Goal: Task Accomplishment & Management: Use online tool/utility

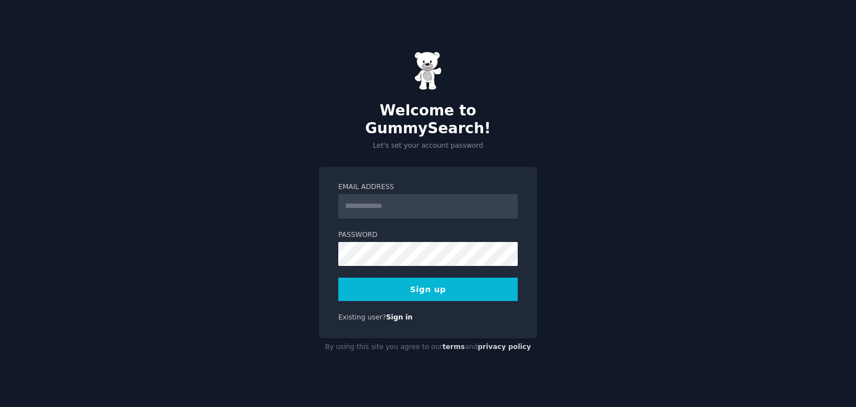
click at [431, 203] on input "Email Address" at bounding box center [428, 206] width 180 height 25
click at [428, 313] on div "Existing user? Sign in" at bounding box center [428, 318] width 180 height 10
click at [433, 205] on input "Email Address" at bounding box center [428, 206] width 180 height 25
type input "**********"
click at [455, 283] on button "Sign up" at bounding box center [428, 289] width 180 height 23
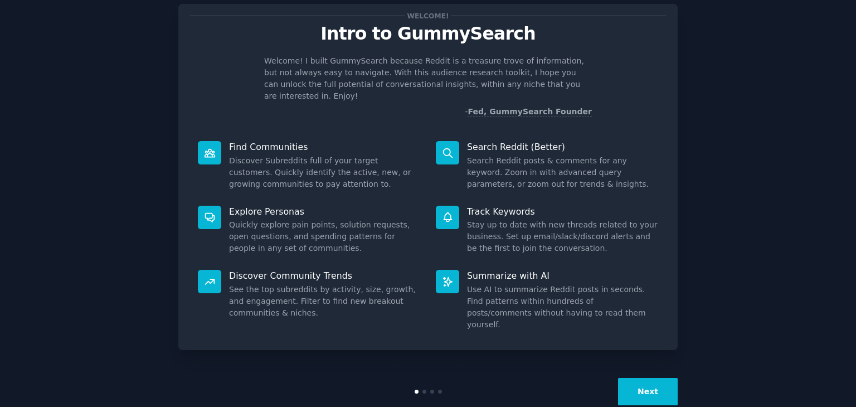
scroll to position [29, 0]
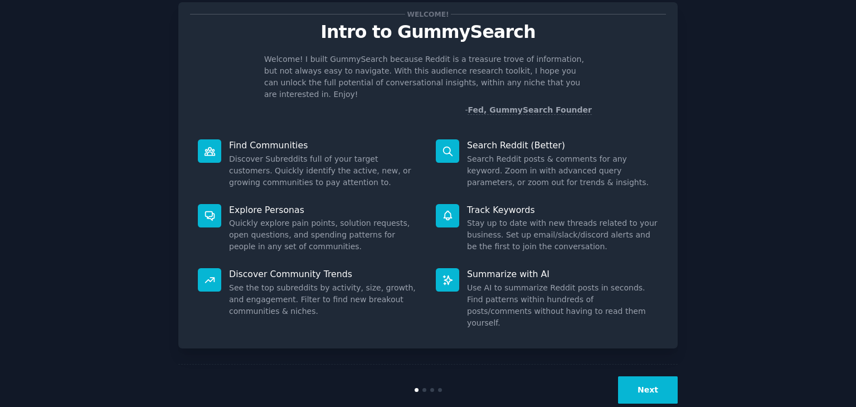
click at [643, 376] on button "Next" at bounding box center [648, 389] width 60 height 27
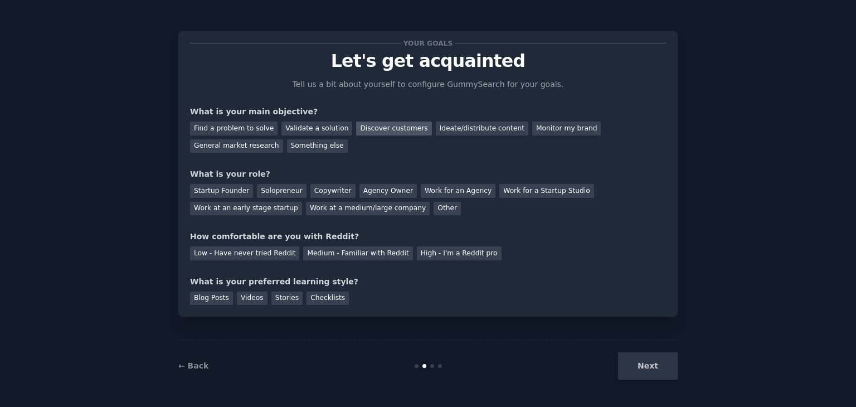
click at [396, 128] on div "Discover customers" at bounding box center [393, 129] width 75 height 14
click at [533, 128] on div "Monitor my brand" at bounding box center [567, 129] width 69 height 14
click at [306, 211] on div "Work at a medium/large company" at bounding box center [368, 209] width 124 height 14
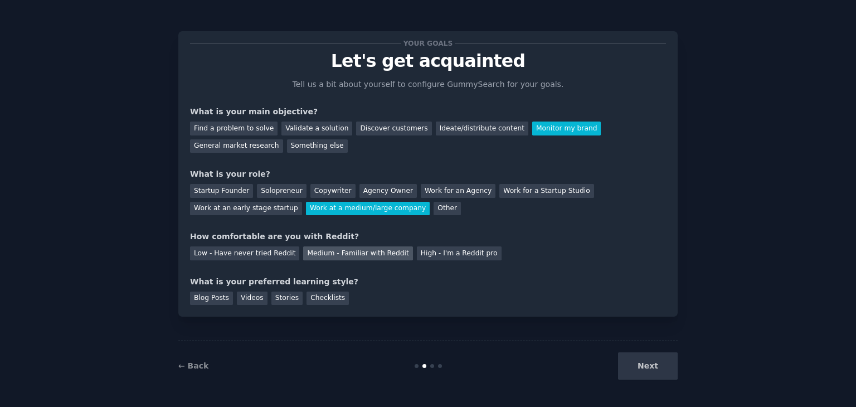
click at [335, 255] on div "Medium - Familiar with Reddit" at bounding box center [357, 253] width 109 height 14
click at [222, 304] on div "Blog Posts" at bounding box center [211, 299] width 43 height 14
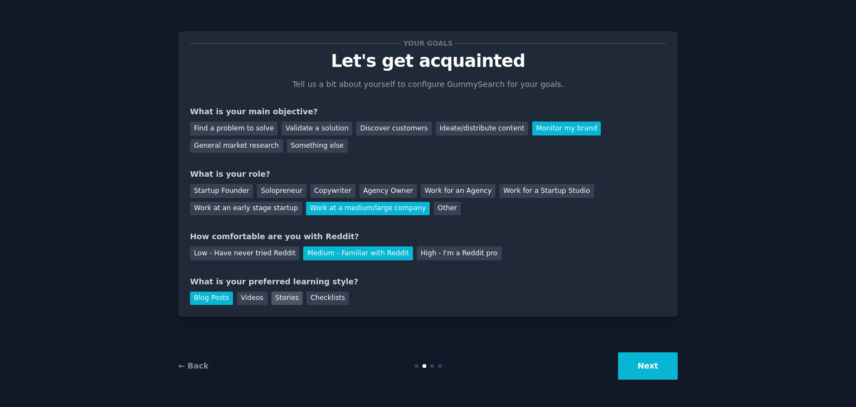
click at [283, 302] on div "Stories" at bounding box center [287, 299] width 31 height 14
click at [212, 301] on div "Blog Posts" at bounding box center [211, 299] width 43 height 14
click at [659, 378] on button "Next" at bounding box center [648, 365] width 60 height 27
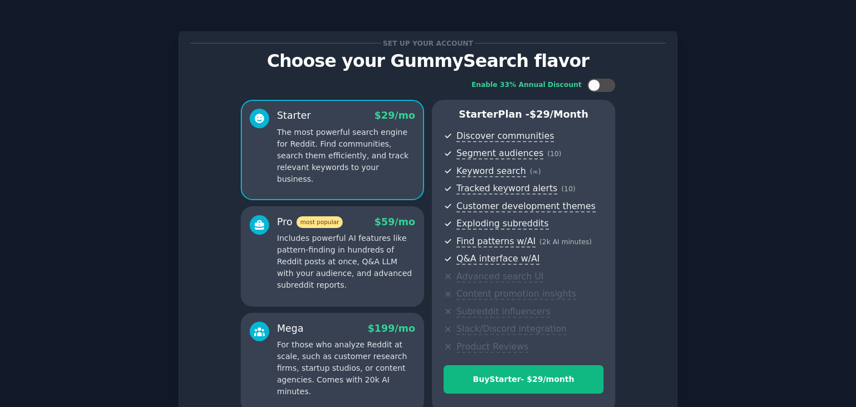
scroll to position [112, 0]
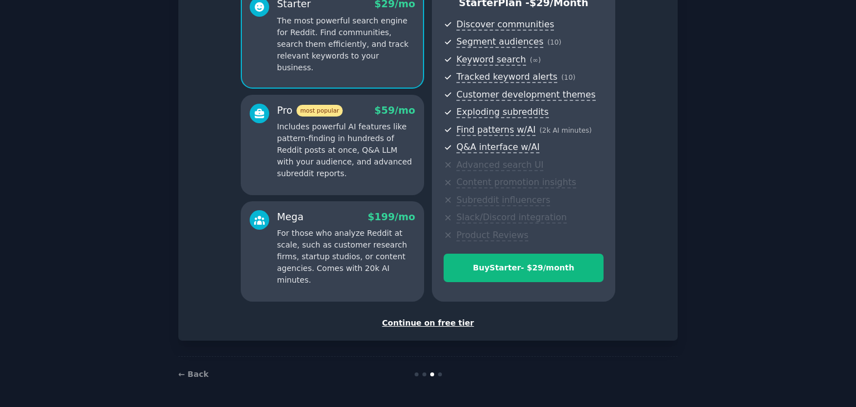
click at [441, 321] on div "Continue on free tier" at bounding box center [428, 323] width 476 height 12
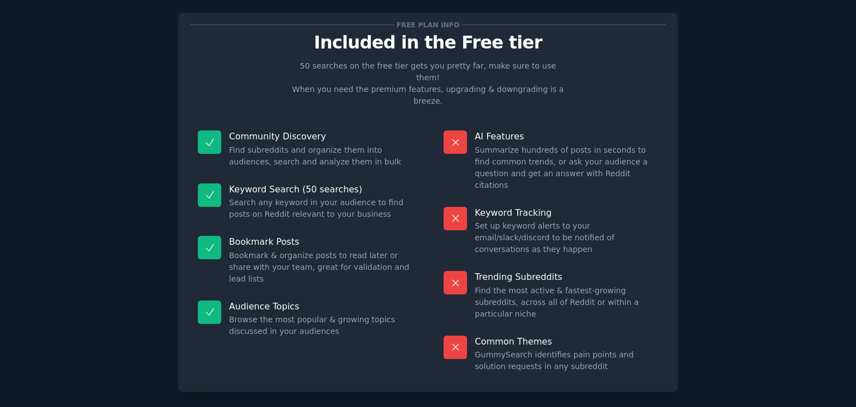
scroll to position [27, 0]
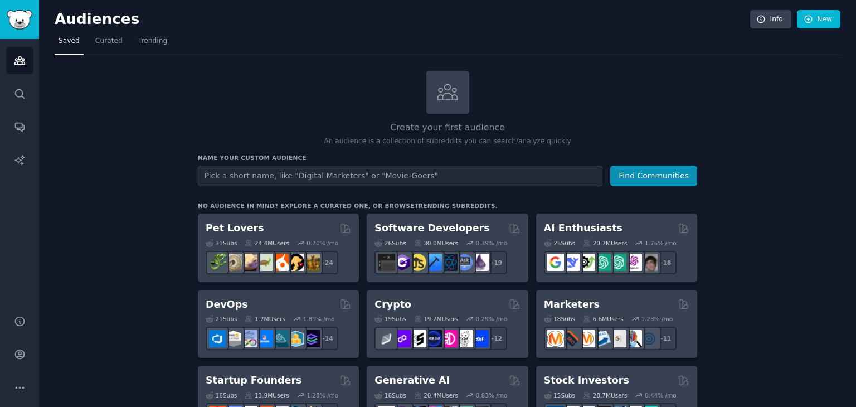
click at [423, 177] on input "text" at bounding box center [400, 176] width 405 height 21
type input "tuskr"
click at [618, 181] on button "Find Communities" at bounding box center [654, 176] width 87 height 21
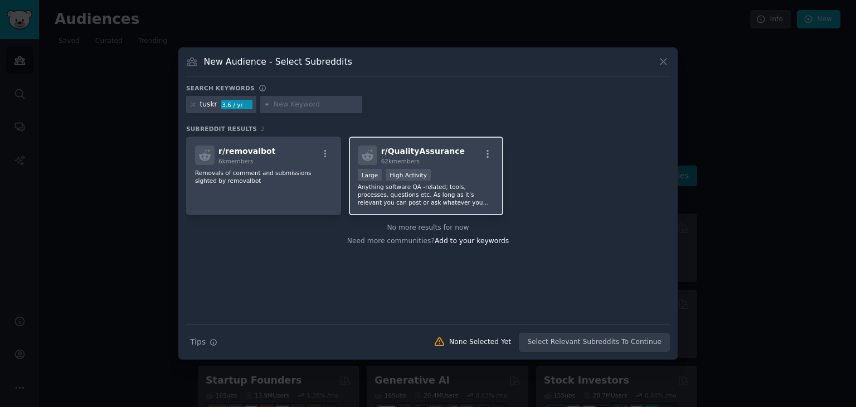
click at [480, 192] on p "Anything software QA -related; tools, processes, questions etc. As long as it's…" at bounding box center [426, 194] width 137 height 23
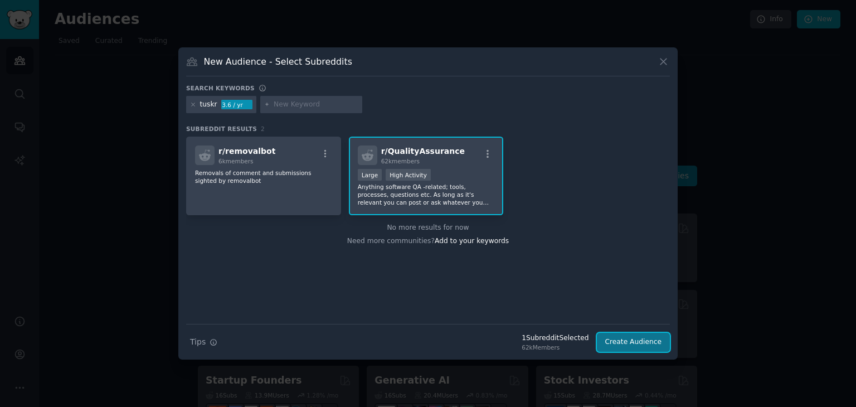
click at [641, 338] on button "Create Audience" at bounding box center [634, 342] width 74 height 19
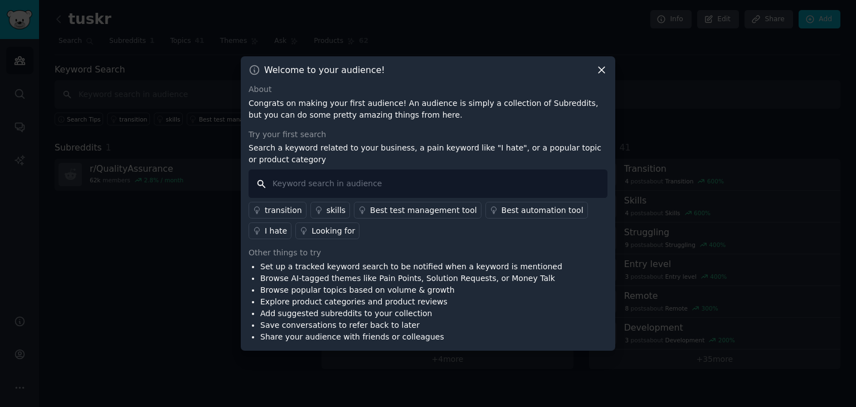
click at [375, 188] on input "text" at bounding box center [428, 184] width 359 height 28
click at [375, 212] on div "Best test management tool" at bounding box center [423, 211] width 107 height 12
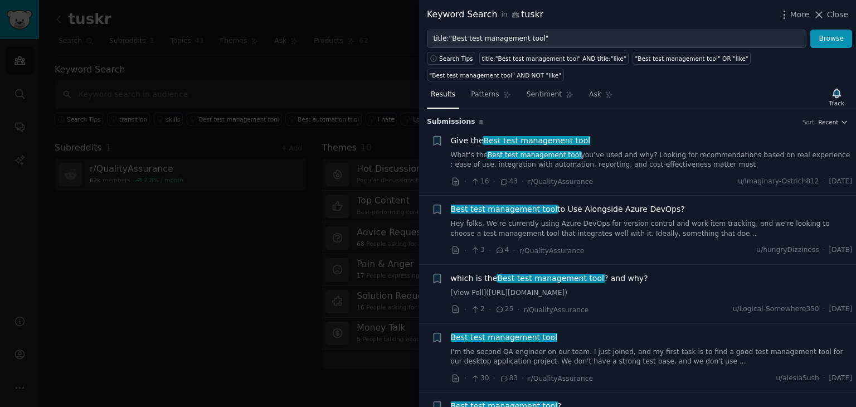
click at [511, 136] on span "Best test management tool" at bounding box center [537, 140] width 109 height 9
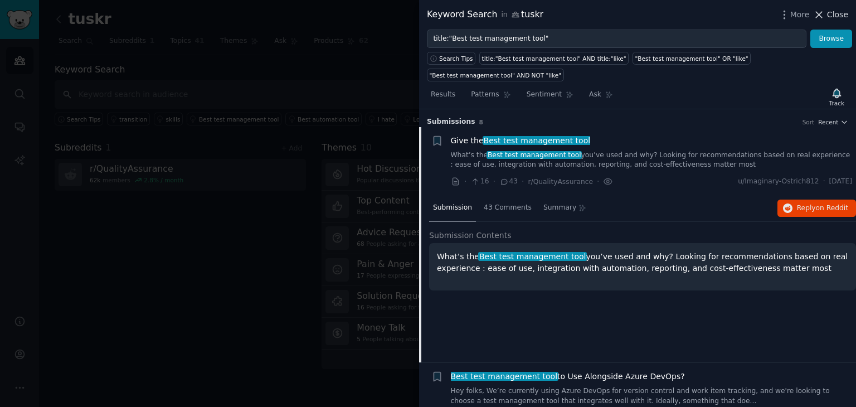
click at [823, 17] on icon at bounding box center [820, 15] width 6 height 6
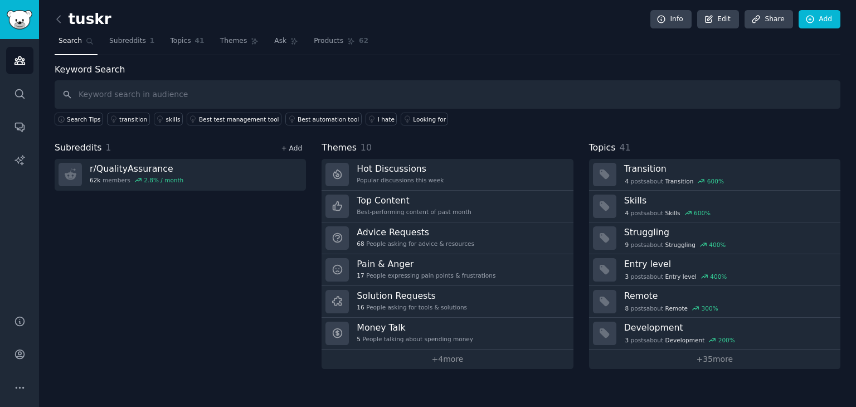
click at [293, 146] on link "+ Add" at bounding box center [291, 148] width 21 height 8
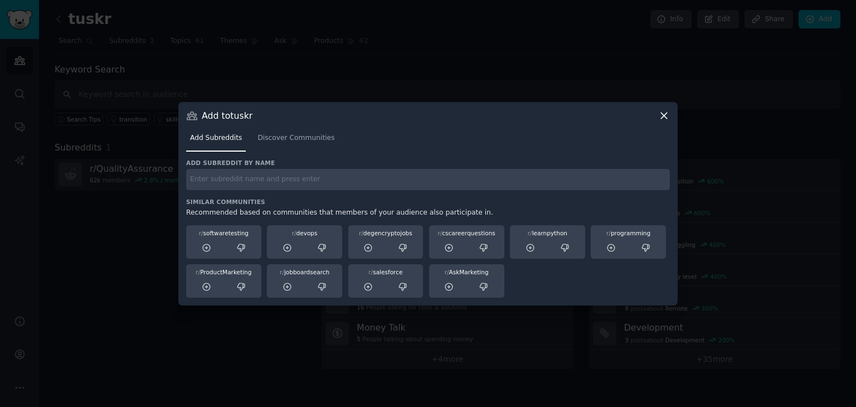
click at [279, 190] on input "text" at bounding box center [428, 180] width 484 height 22
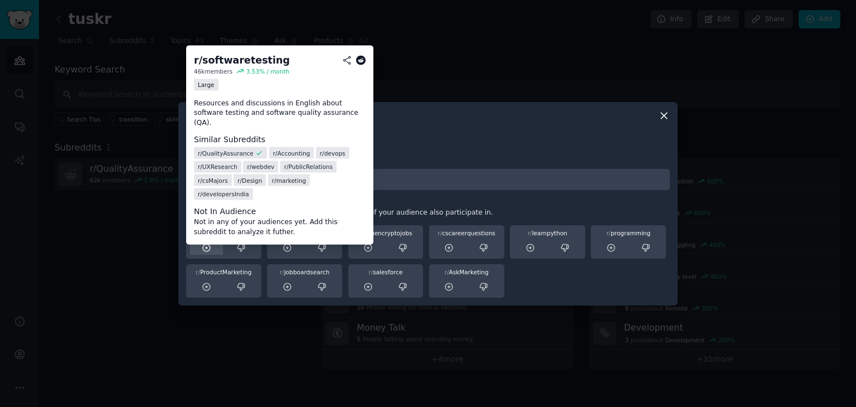
click at [204, 248] on icon at bounding box center [207, 248] width 10 height 10
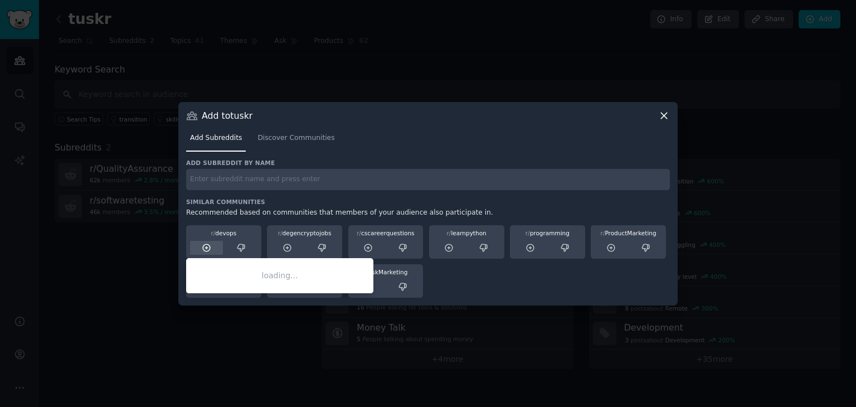
click at [210, 249] on icon at bounding box center [207, 248] width 10 height 10
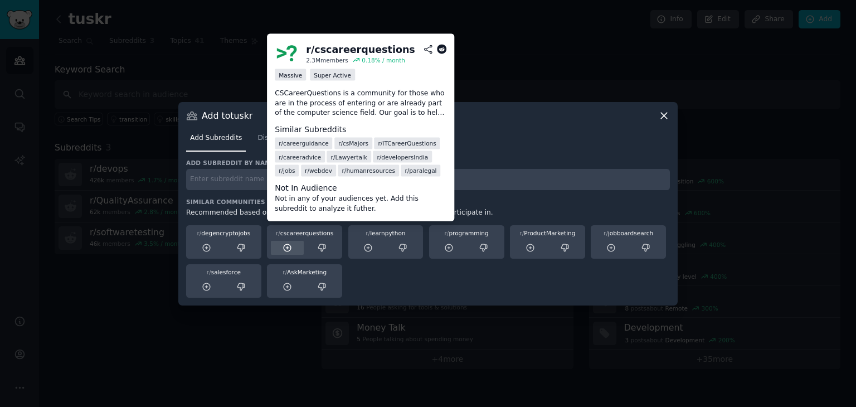
click at [285, 243] on icon at bounding box center [288, 248] width 10 height 10
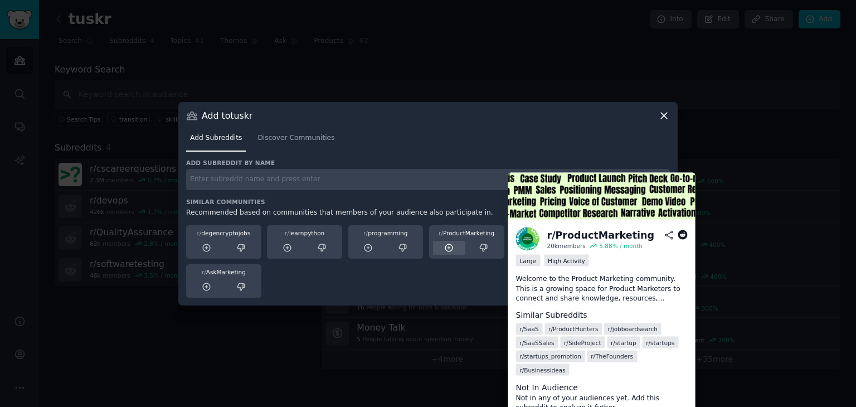
click at [447, 247] on icon at bounding box center [449, 248] width 10 height 10
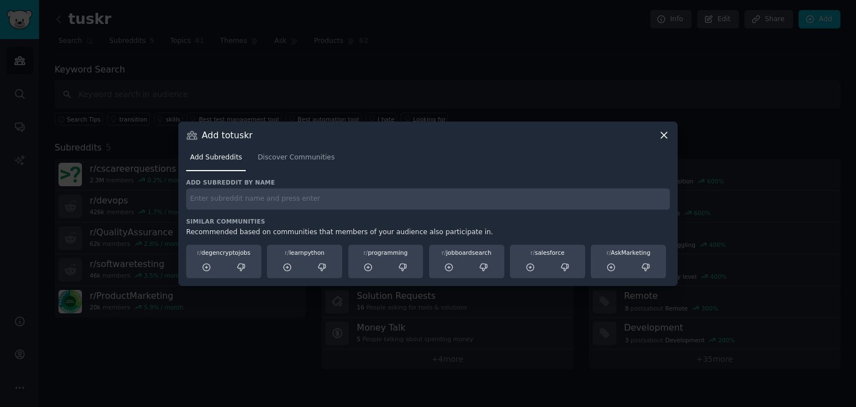
click at [374, 198] on input "text" at bounding box center [428, 199] width 484 height 22
type input "Project"
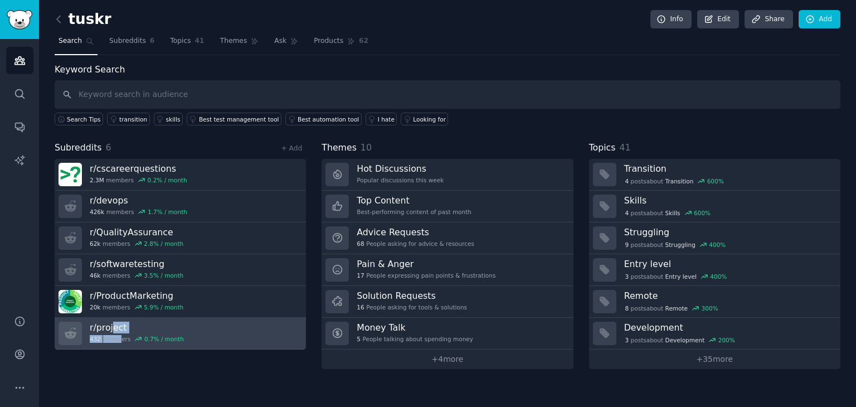
click at [112, 324] on div "Subreddits 6 + Add r/ cscareerquestions 2.3M members 0.2 % / month r/ devops 42…" at bounding box center [180, 255] width 251 height 228
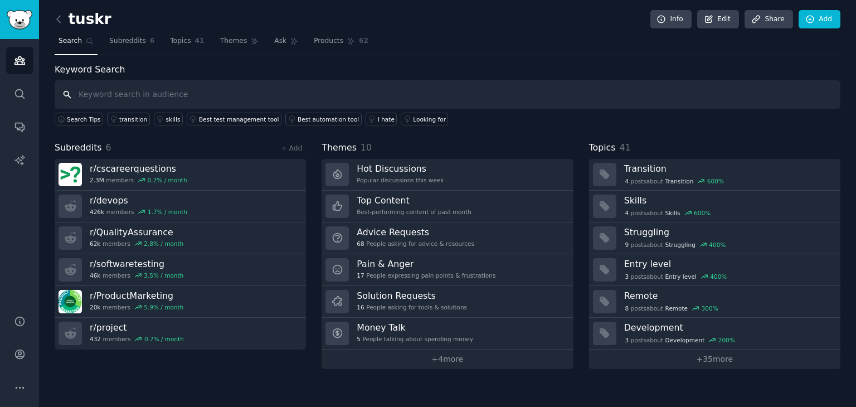
click at [163, 96] on input "text" at bounding box center [448, 94] width 786 height 28
click at [290, 147] on link "+ Add" at bounding box center [291, 148] width 21 height 8
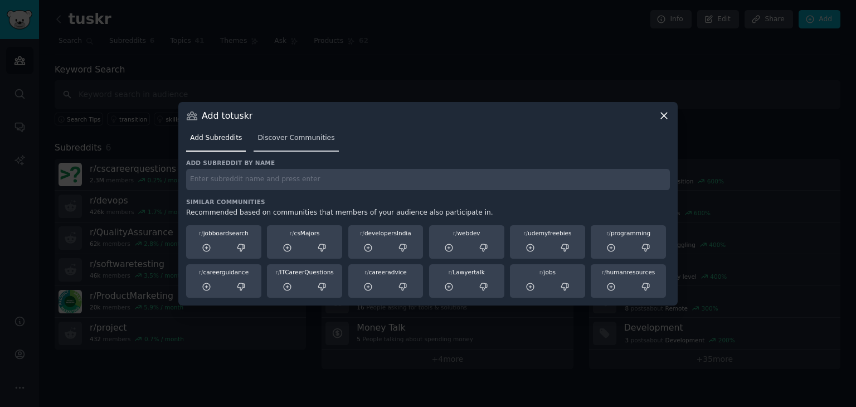
click at [291, 141] on span "Discover Communities" at bounding box center [296, 138] width 77 height 10
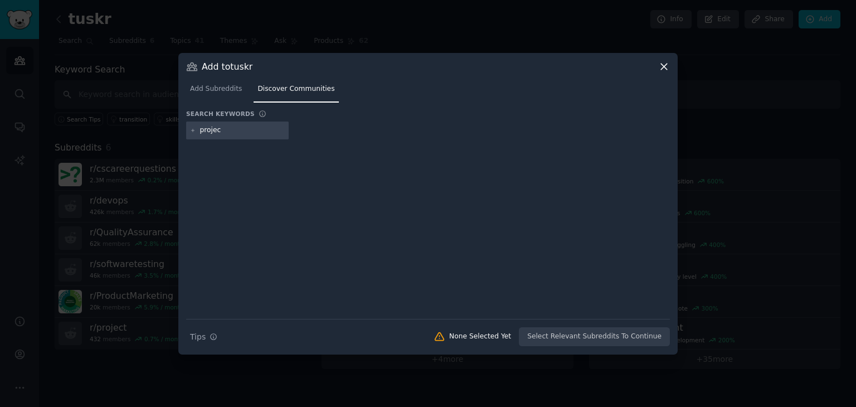
type input "project"
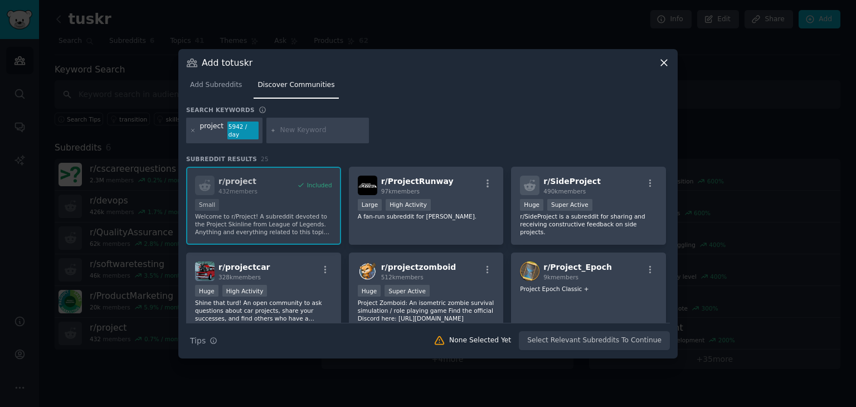
click at [222, 133] on div "project 5942 / day" at bounding box center [224, 131] width 76 height 26
click at [192, 128] on icon at bounding box center [193, 131] width 6 height 6
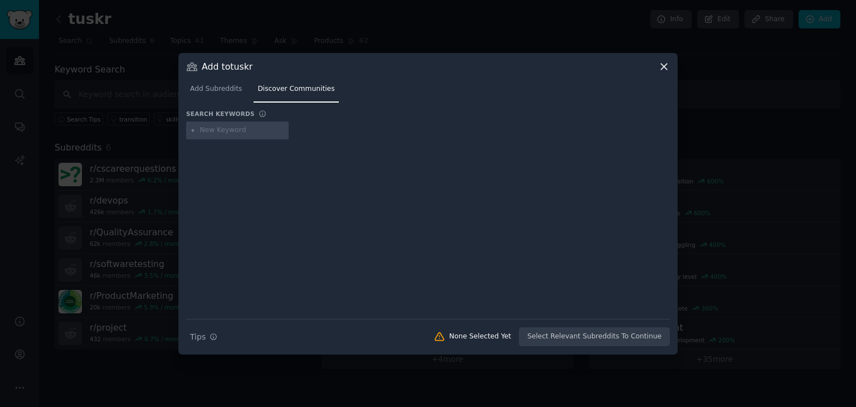
click at [206, 129] on input "text" at bounding box center [242, 130] width 85 height 10
type input "project management"
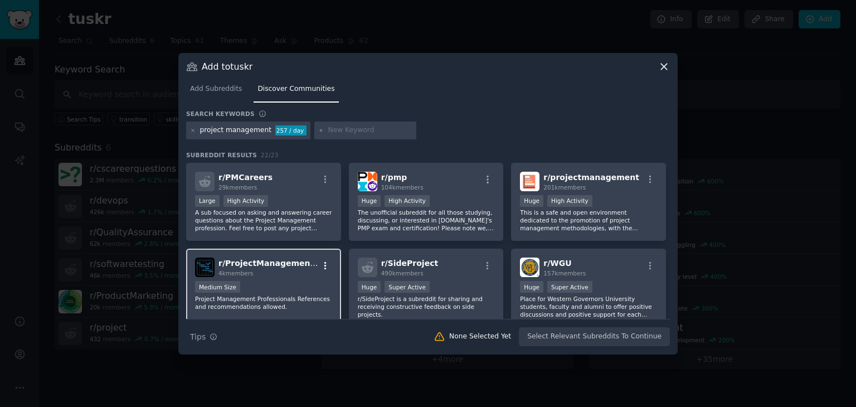
click at [328, 268] on icon "button" at bounding box center [326, 266] width 10 height 10
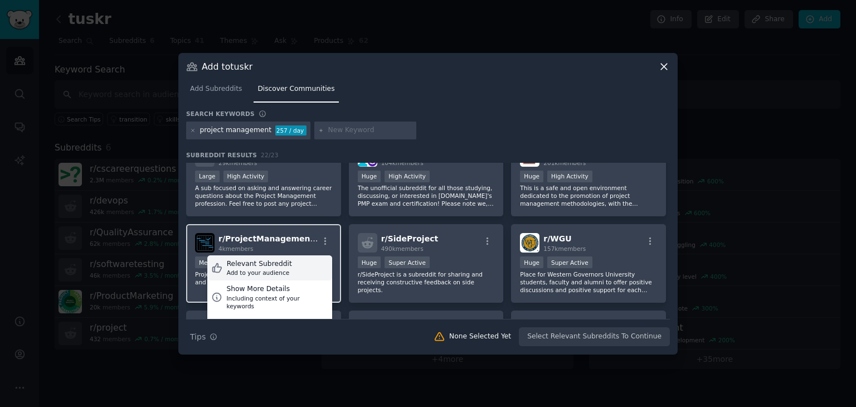
scroll to position [53, 0]
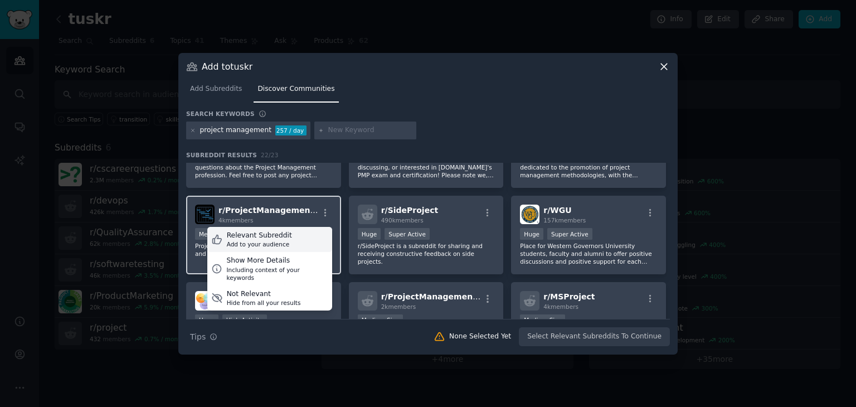
click at [292, 238] on div "Relevant Subreddit Add to your audience" at bounding box center [269, 240] width 125 height 26
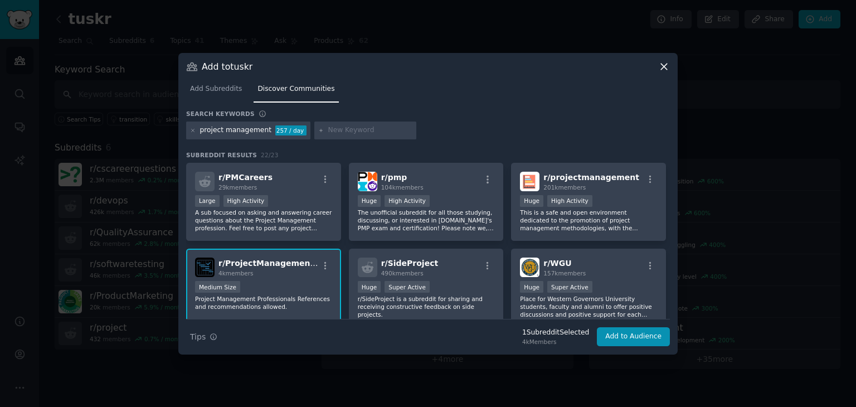
scroll to position [0, 0]
click at [325, 177] on icon "button" at bounding box center [326, 180] width 2 height 8
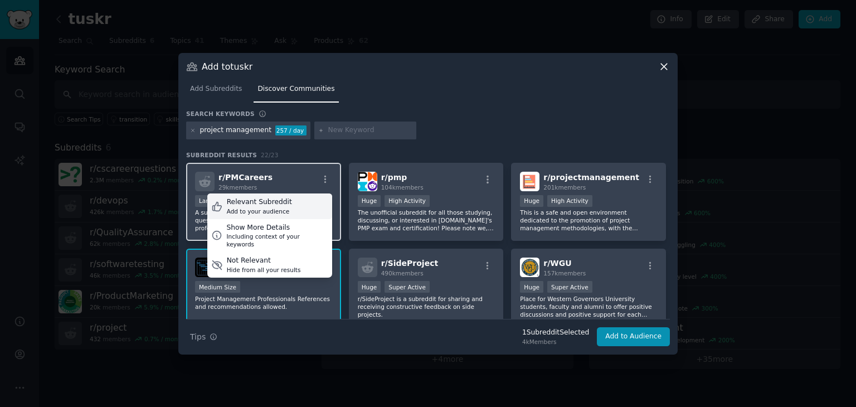
click at [310, 204] on div "Relevant Subreddit Add to your audience" at bounding box center [269, 206] width 125 height 26
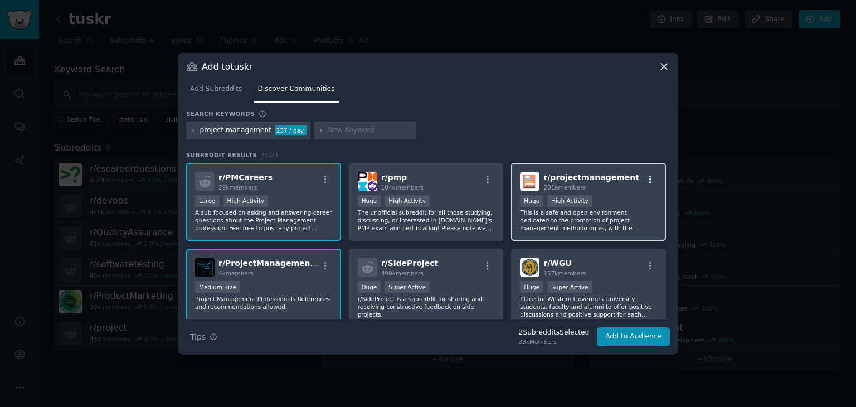
click at [647, 181] on icon "button" at bounding box center [651, 180] width 10 height 10
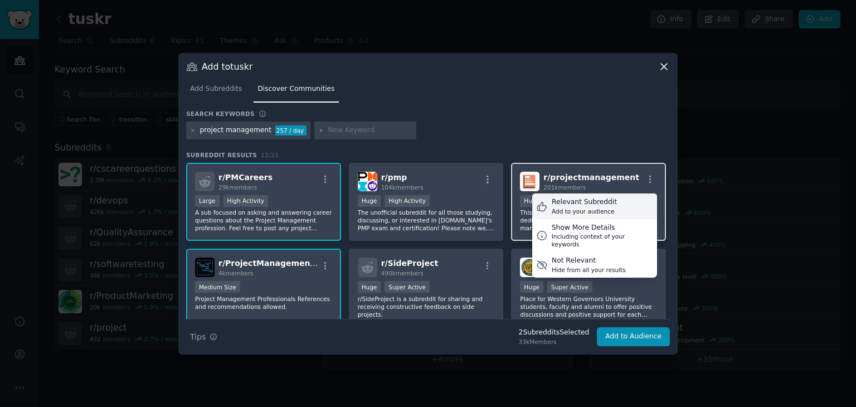
click at [620, 204] on div "Relevant Subreddit Add to your audience" at bounding box center [595, 206] width 125 height 26
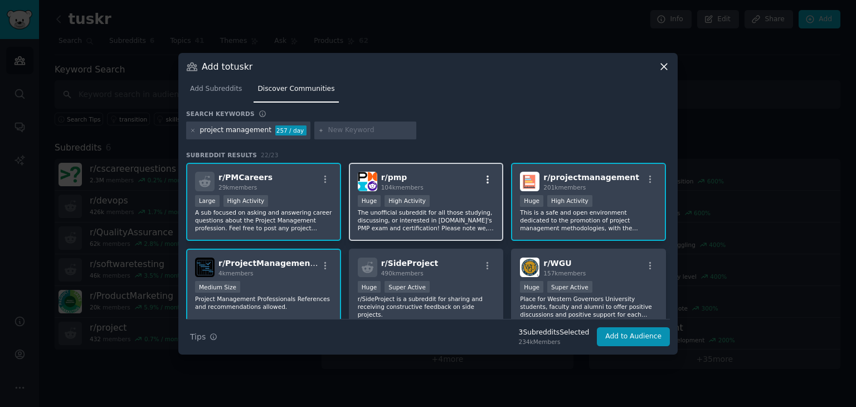
click at [485, 180] on icon "button" at bounding box center [488, 180] width 10 height 10
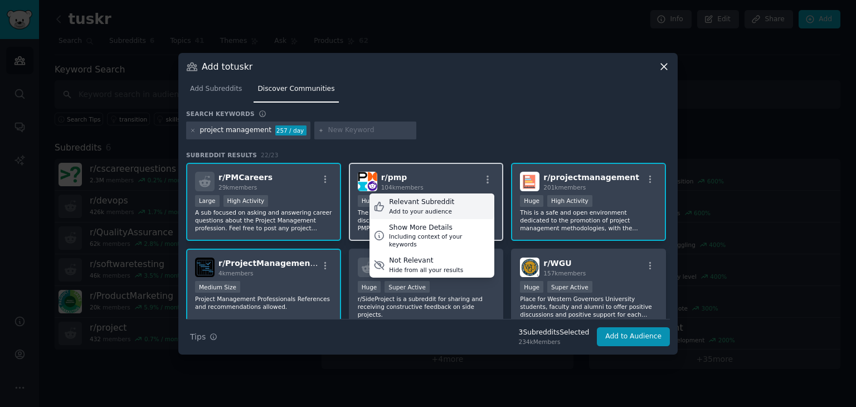
click at [468, 203] on div "Relevant Subreddit Add to your audience" at bounding box center [432, 206] width 125 height 26
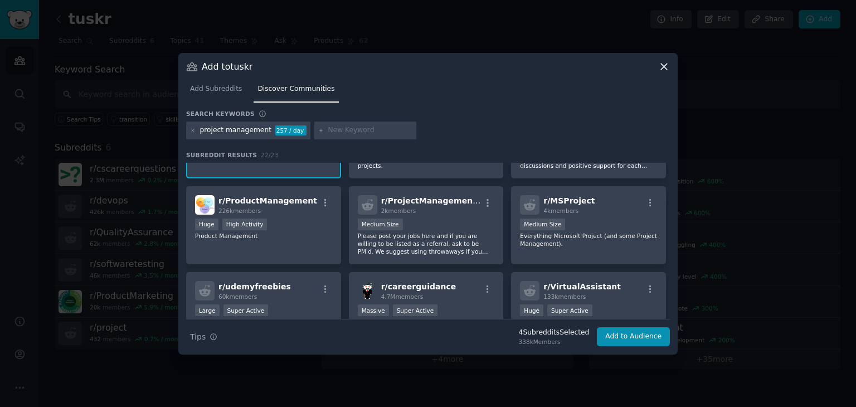
scroll to position [149, 0]
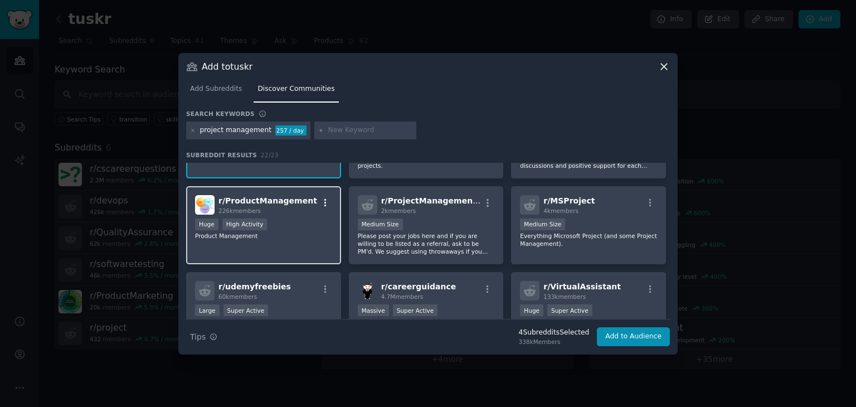
click at [331, 199] on button "button" at bounding box center [325, 203] width 14 height 10
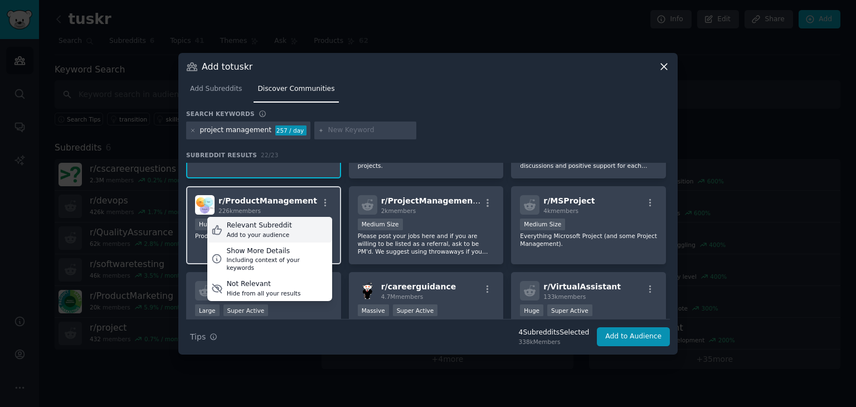
click at [314, 220] on div "Relevant Subreddit Add to your audience" at bounding box center [269, 230] width 125 height 26
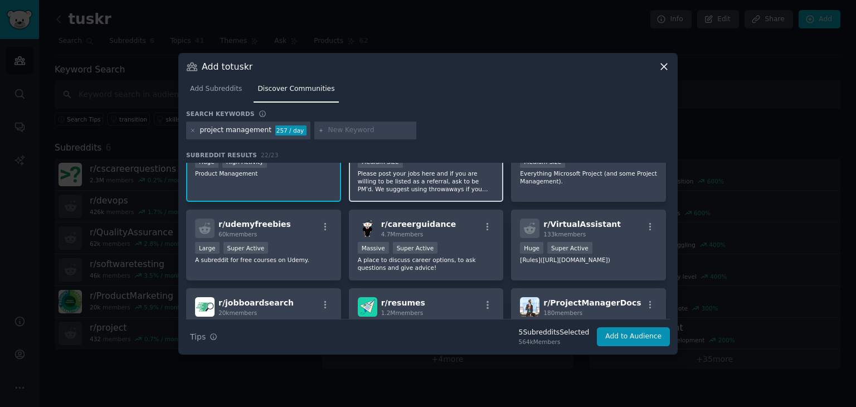
scroll to position [240, 0]
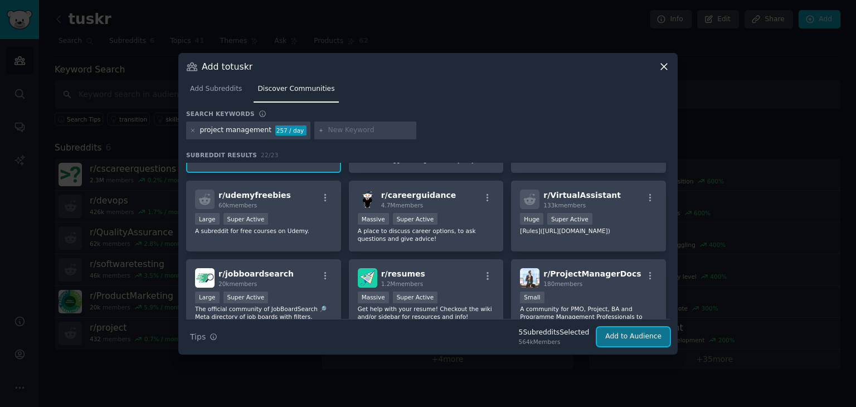
click at [614, 335] on button "Add to Audience" at bounding box center [633, 336] width 73 height 19
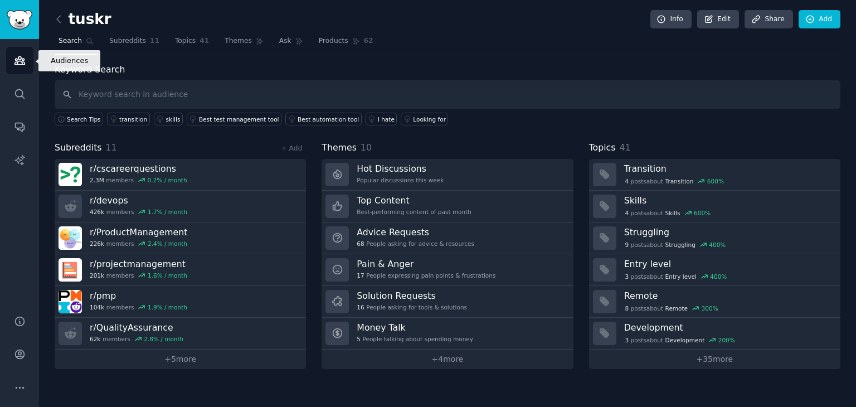
click at [19, 63] on icon "Sidebar" at bounding box center [20, 61] width 12 height 12
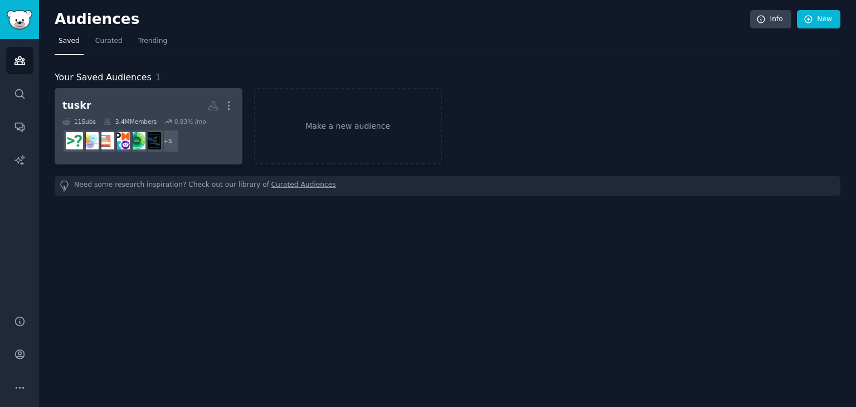
click at [116, 103] on h2 "tuskr More" at bounding box center [148, 106] width 172 height 20
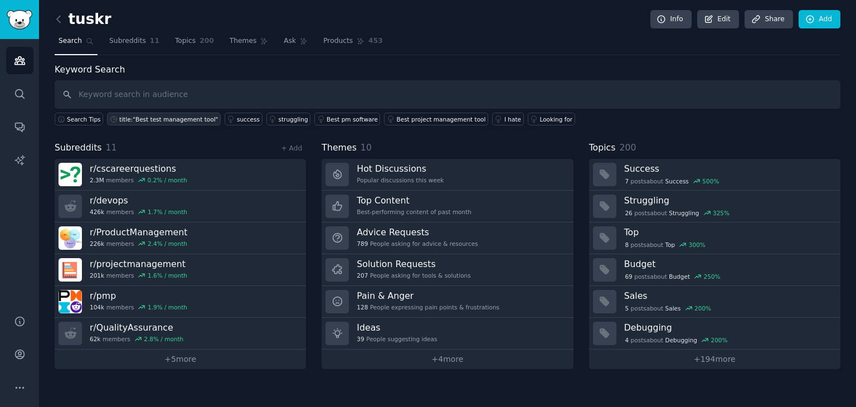
click at [169, 117] on div "title:"Best test management tool"" at bounding box center [168, 119] width 99 height 8
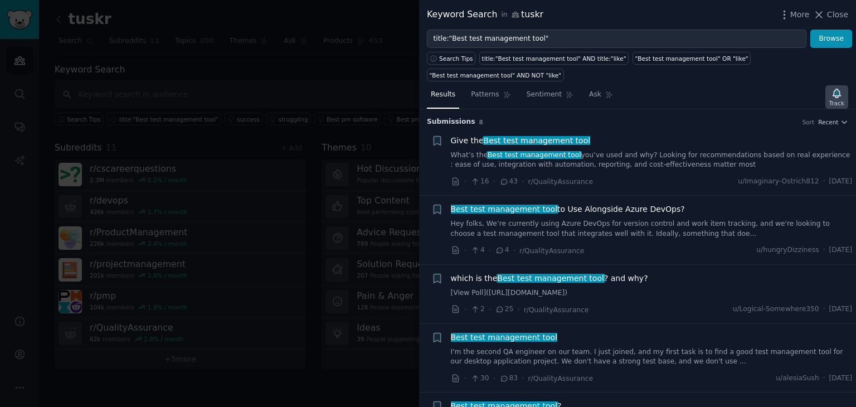
click at [837, 88] on icon "button" at bounding box center [837, 94] width 12 height 12
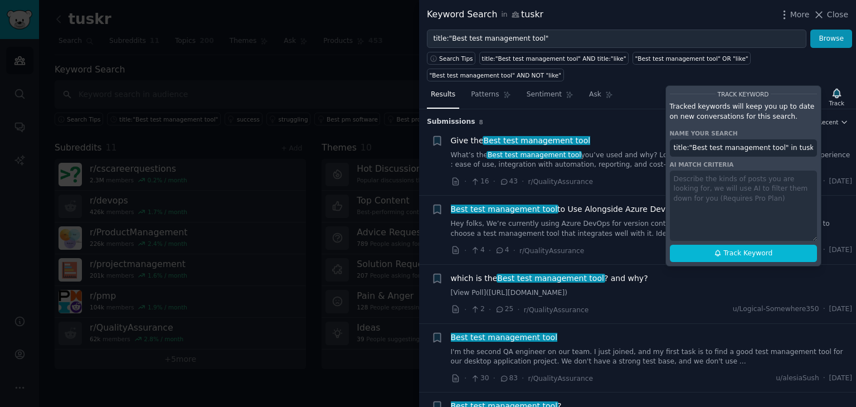
click at [746, 177] on div "Track Keyword Tracked keywords will keep you up to date on new conversations fo…" at bounding box center [744, 175] width 156 height 181
click at [701, 168] on div "Track Keyword Tracked keywords will keep you up to date on new conversations fo…" at bounding box center [744, 175] width 156 height 181
click at [720, 249] on icon at bounding box center [718, 253] width 8 height 8
type input "title:"Best test management tool" in tuskr"
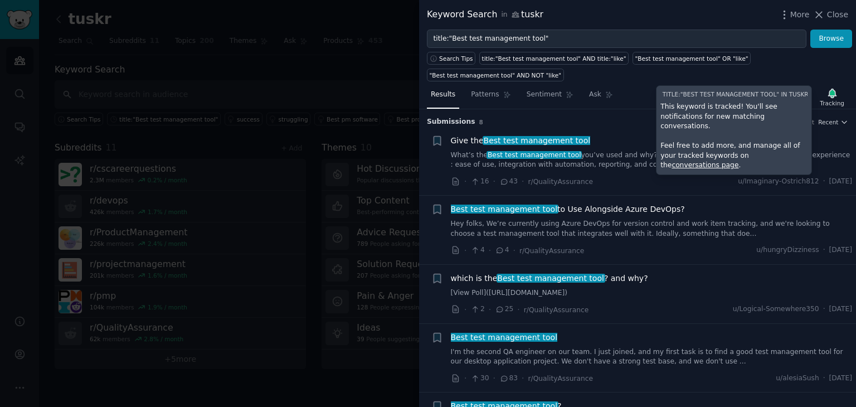
click at [850, 12] on div "Keyword Search in tuskr More Close" at bounding box center [637, 15] width 437 height 30
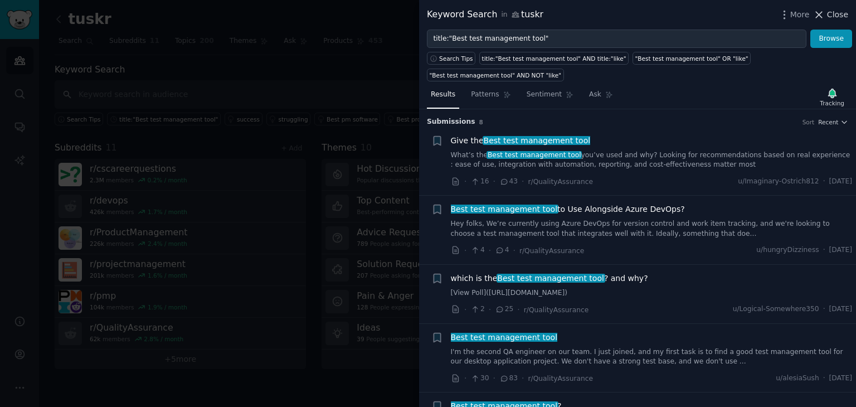
click at [835, 14] on span "Close" at bounding box center [837, 15] width 21 height 12
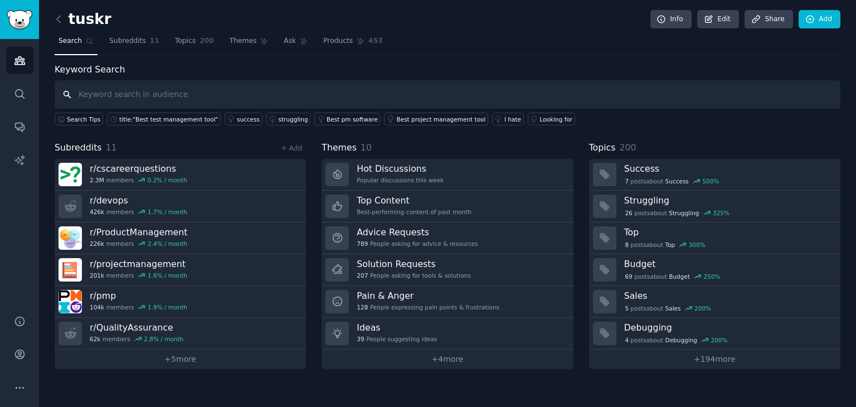
click at [594, 87] on input "text" at bounding box center [448, 94] width 786 height 28
type input "test management Tool"
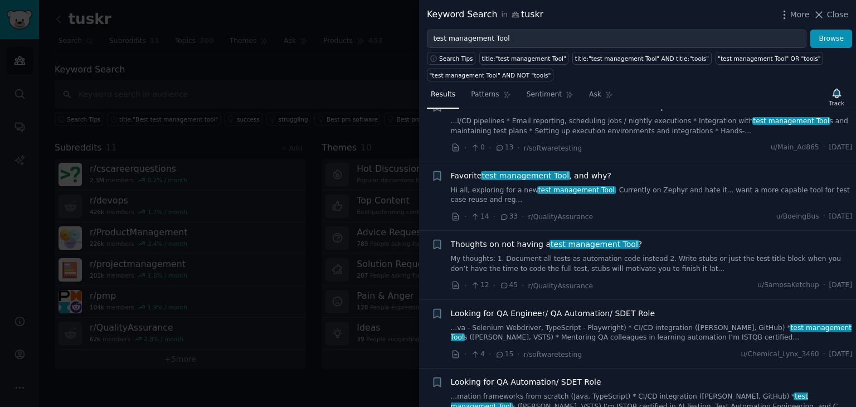
scroll to position [102, 0]
drag, startPoint x: 553, startPoint y: 171, endPoint x: 743, endPoint y: 195, distance: 191.7
click at [743, 195] on link "Hi all, exploring for a new test management Tool . Currently on Zephyr and hate…" at bounding box center [652, 196] width 402 height 20
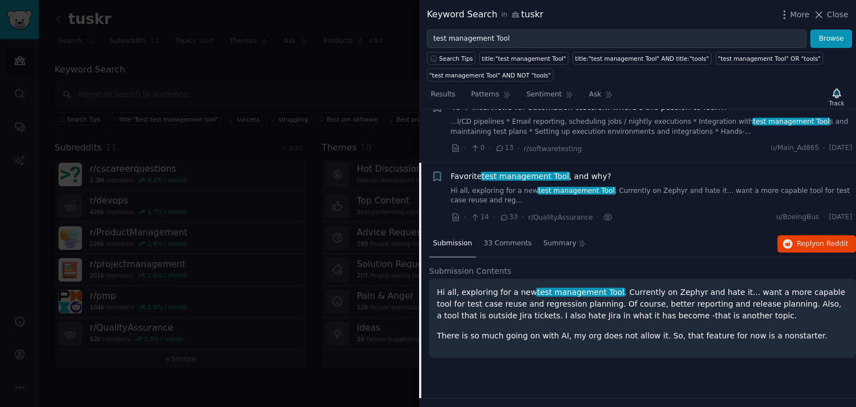
scroll to position [155, 0]
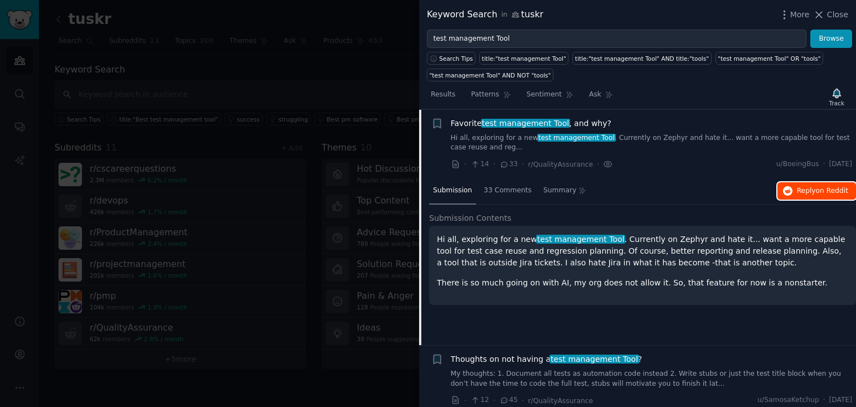
click at [801, 196] on button "Reply on Reddit" at bounding box center [817, 191] width 79 height 18
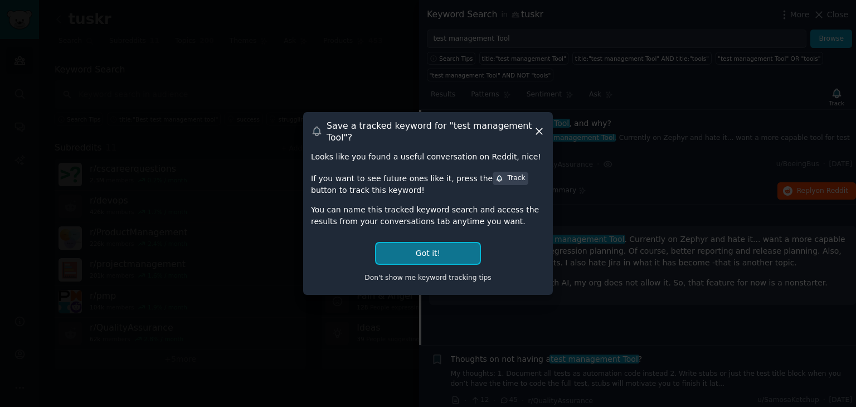
click at [441, 253] on button "Got it!" at bounding box center [428, 253] width 104 height 21
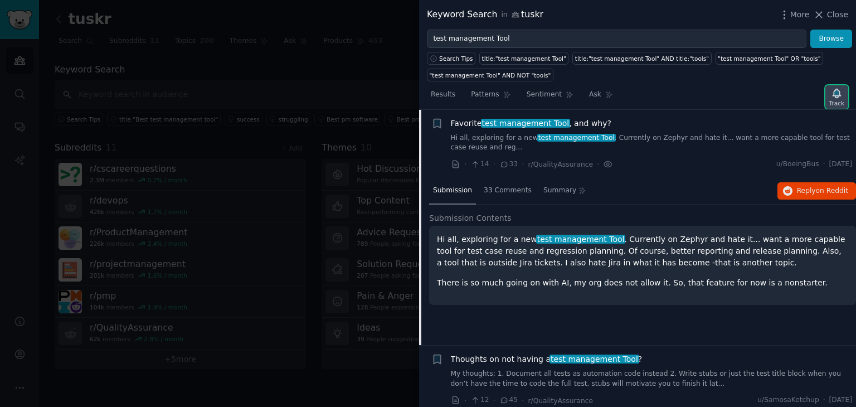
click at [836, 99] on div "Track" at bounding box center [837, 103] width 15 height 8
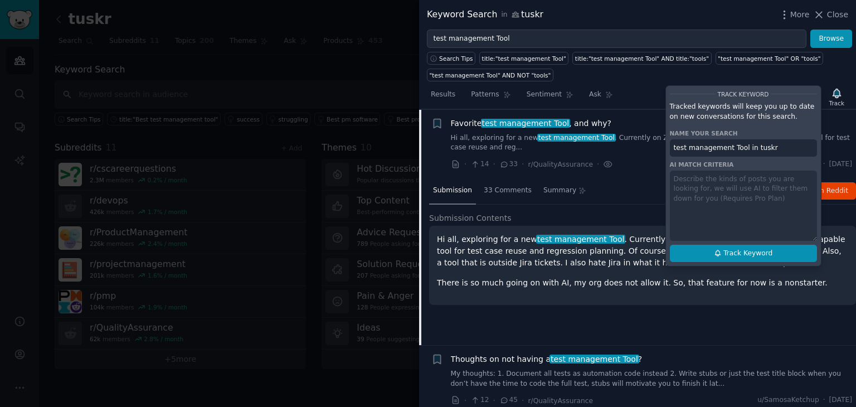
click at [756, 253] on span "Track Keyword" at bounding box center [748, 254] width 49 height 10
type input "test management Tool in tuskr"
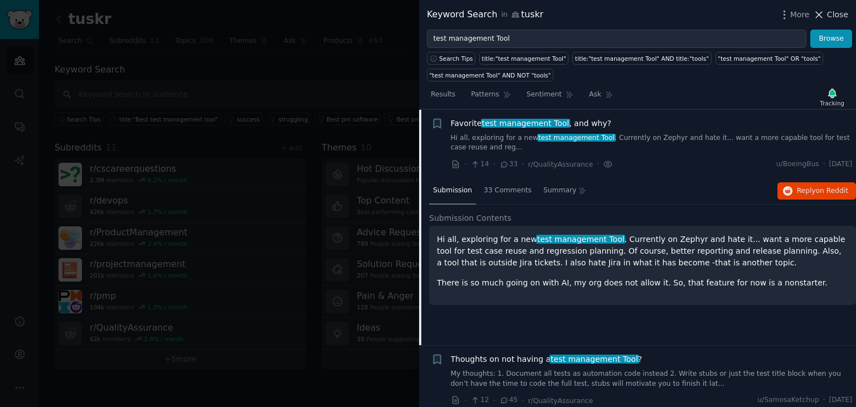
click at [835, 18] on span "Close" at bounding box center [837, 15] width 21 height 12
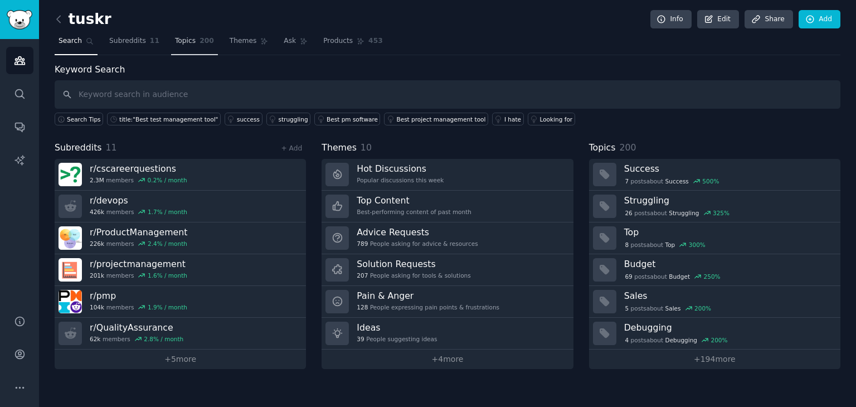
click at [181, 41] on span "Topics" at bounding box center [185, 41] width 21 height 10
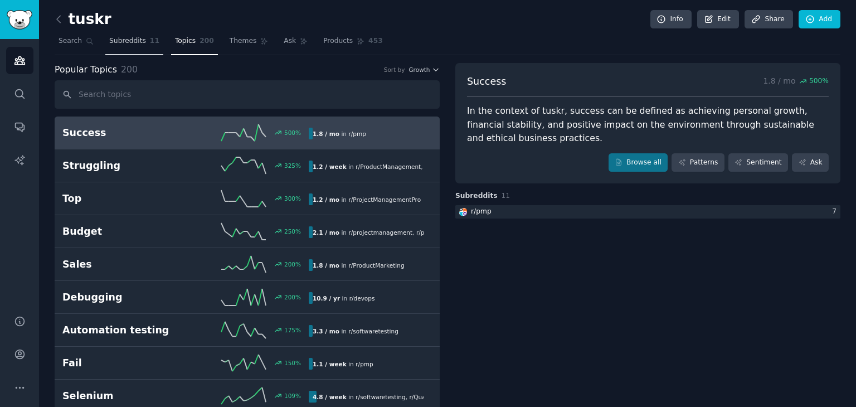
click at [129, 43] on span "Subreddits" at bounding box center [127, 41] width 37 height 10
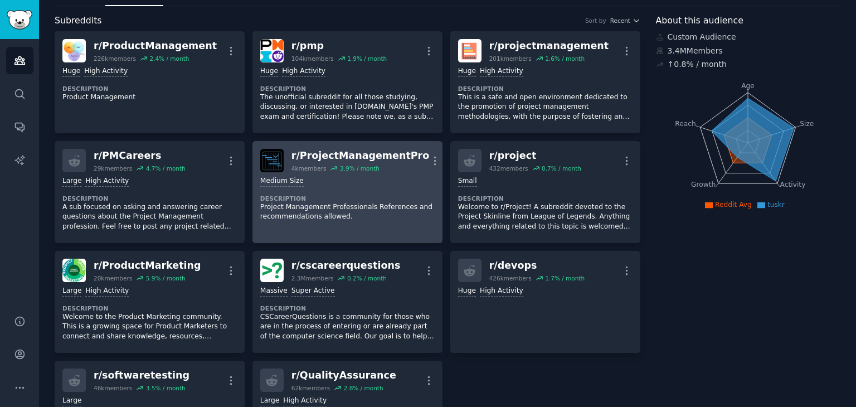
scroll to position [16, 0]
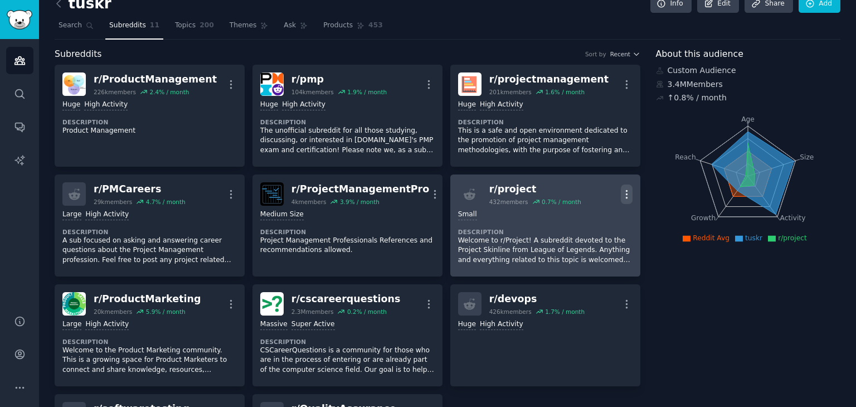
click at [621, 190] on icon "button" at bounding box center [627, 194] width 12 height 12
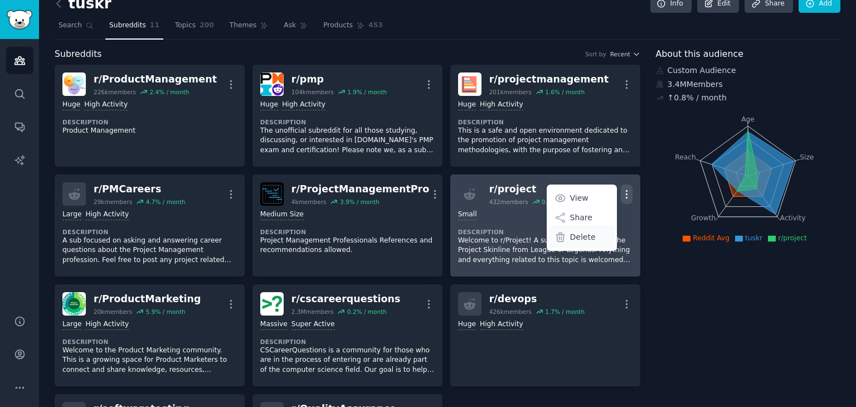
click at [575, 240] on p "Delete" at bounding box center [583, 237] width 26 height 12
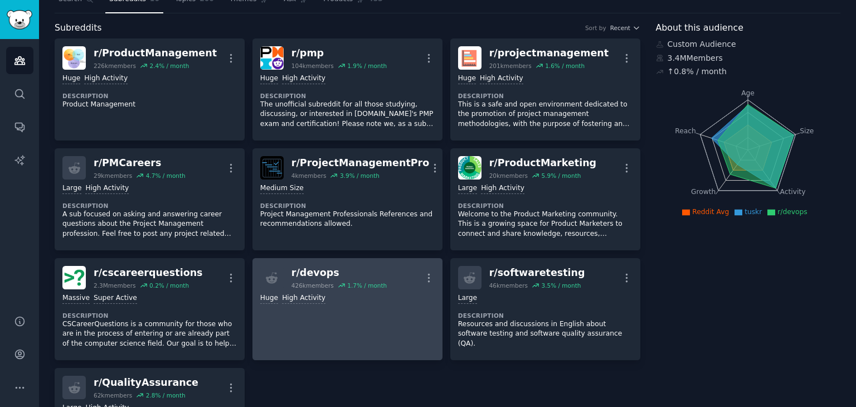
scroll to position [0, 0]
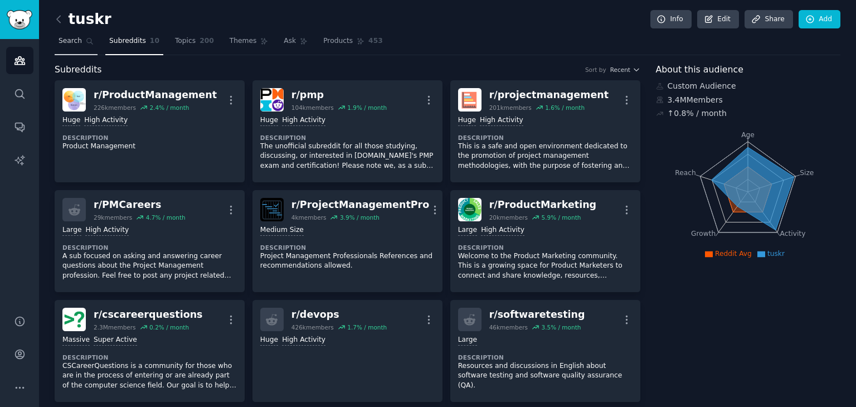
click at [76, 38] on span "Search" at bounding box center [70, 41] width 23 height 10
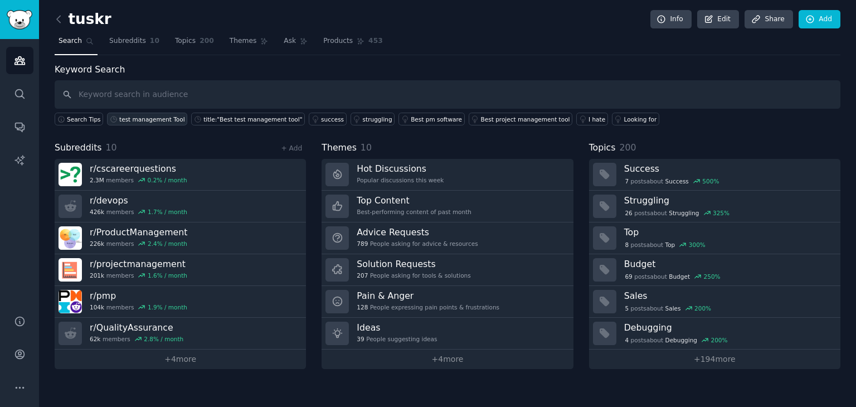
click at [149, 120] on div "test management Tool" at bounding box center [152, 119] width 66 height 8
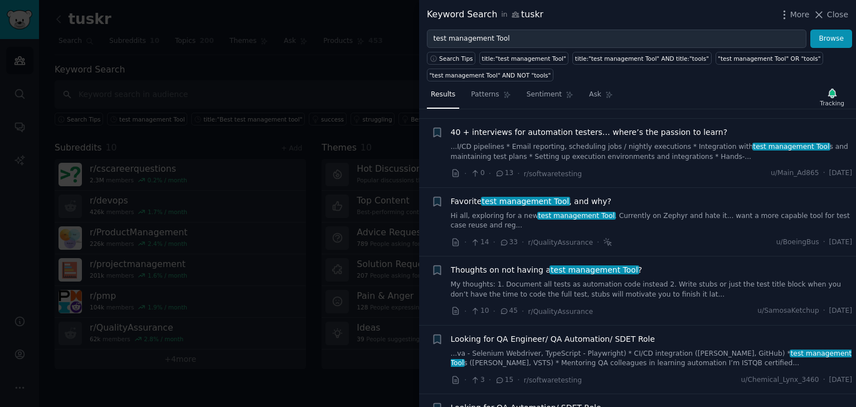
scroll to position [74, 0]
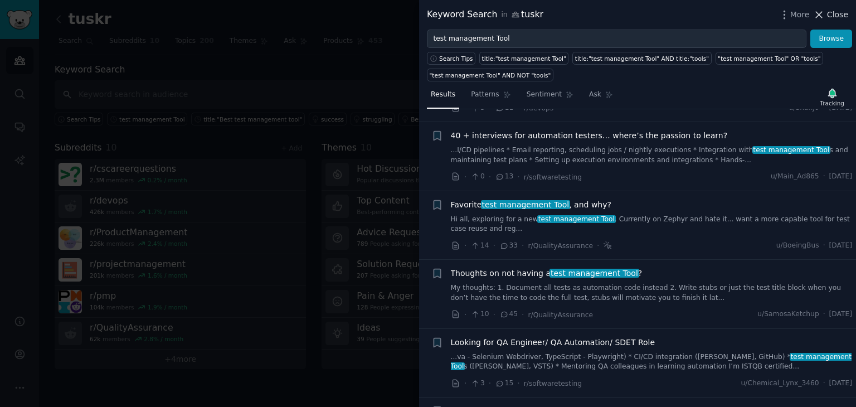
click at [841, 15] on span "Close" at bounding box center [837, 15] width 21 height 12
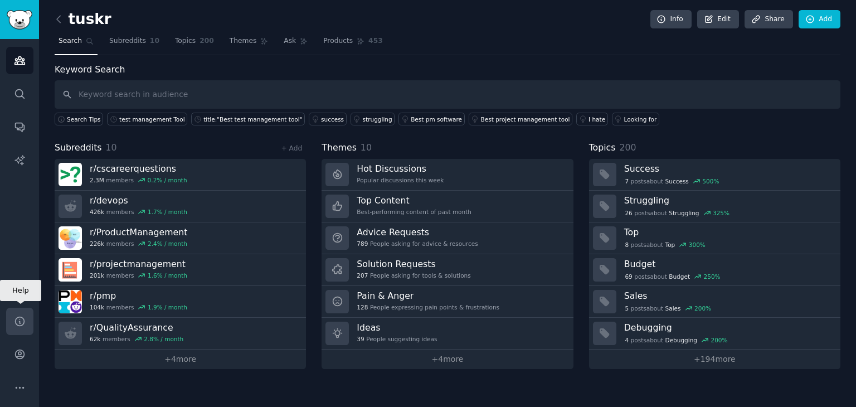
click at [18, 330] on link "Help" at bounding box center [19, 321] width 27 height 27
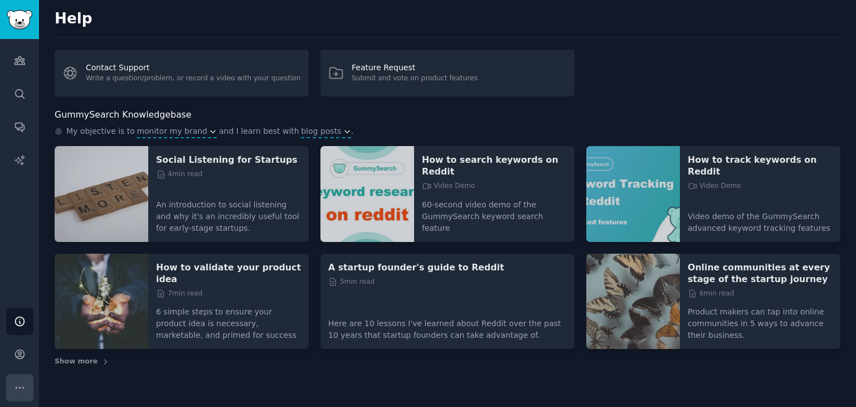
click at [20, 389] on icon "Sidebar" at bounding box center [20, 388] width 12 height 12
click at [24, 13] on img "Sidebar" at bounding box center [20, 20] width 26 height 20
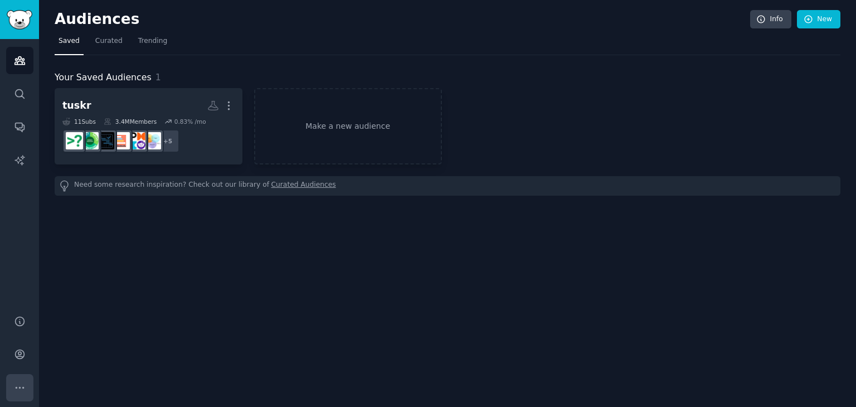
click at [15, 400] on button "More" at bounding box center [19, 387] width 27 height 27
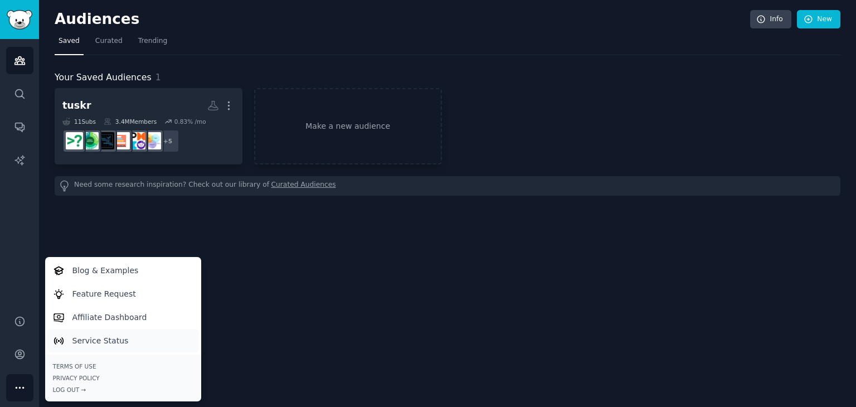
click at [75, 340] on p "Service Status" at bounding box center [100, 341] width 56 height 12
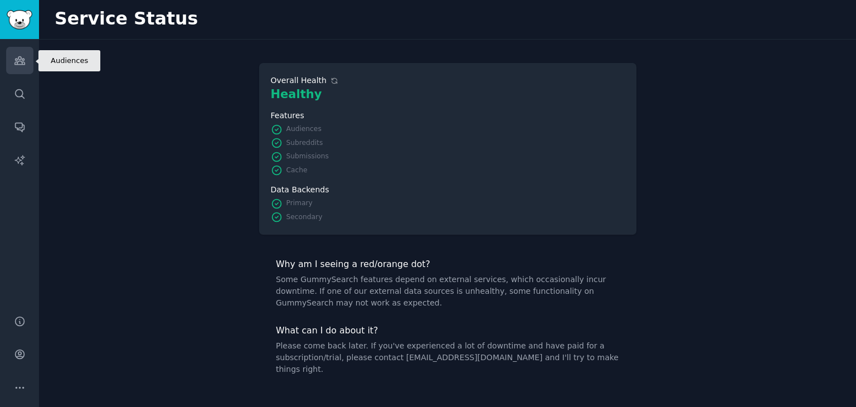
click at [14, 56] on icon "Sidebar" at bounding box center [20, 61] width 12 height 12
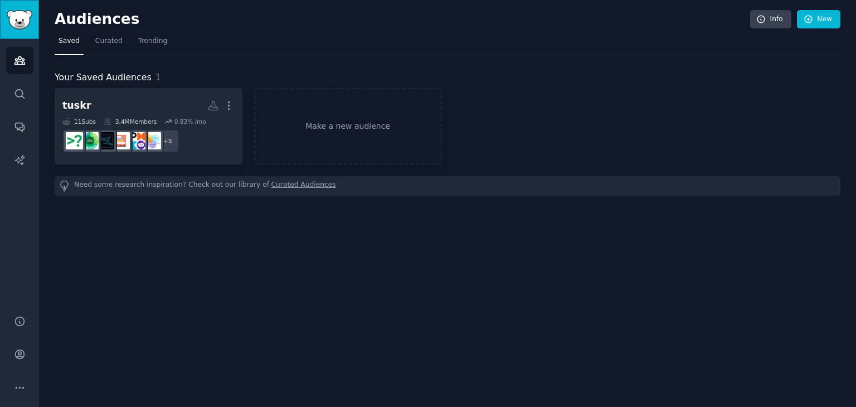
click at [20, 35] on link "Sidebar" at bounding box center [19, 19] width 39 height 39
click at [769, 17] on link "Info" at bounding box center [771, 19] width 41 height 19
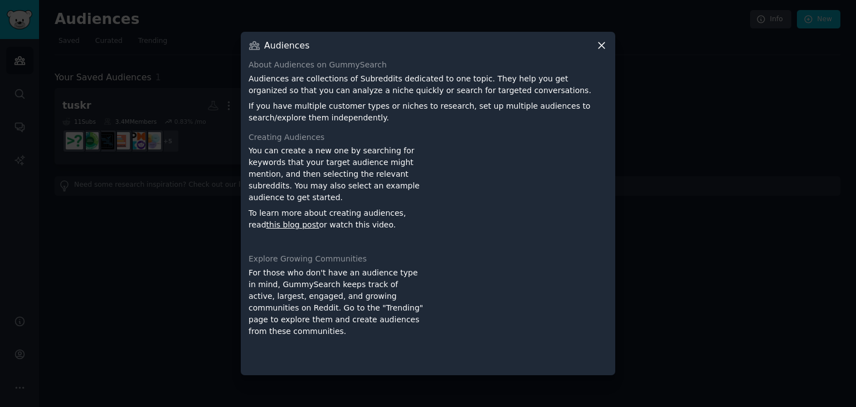
click at [602, 42] on icon at bounding box center [602, 46] width 12 height 12
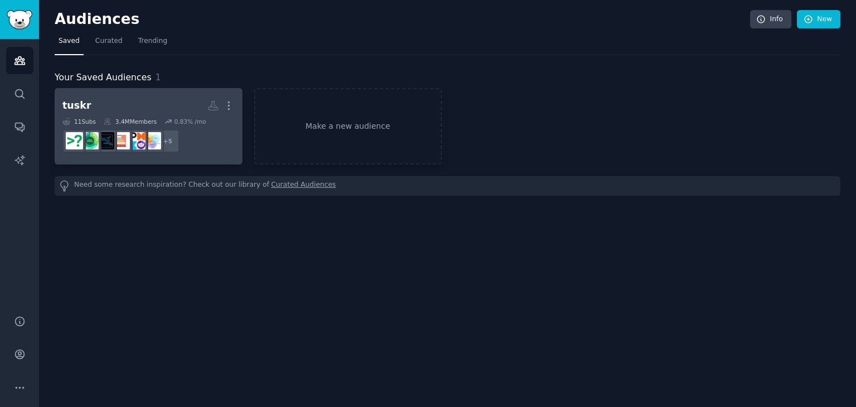
click at [208, 153] on dd "+ 5" at bounding box center [148, 140] width 172 height 31
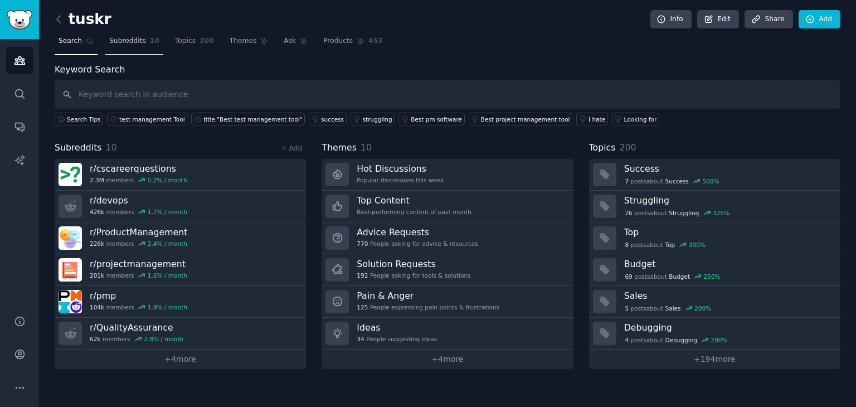
click at [129, 41] on span "Subreddits" at bounding box center [127, 41] width 37 height 10
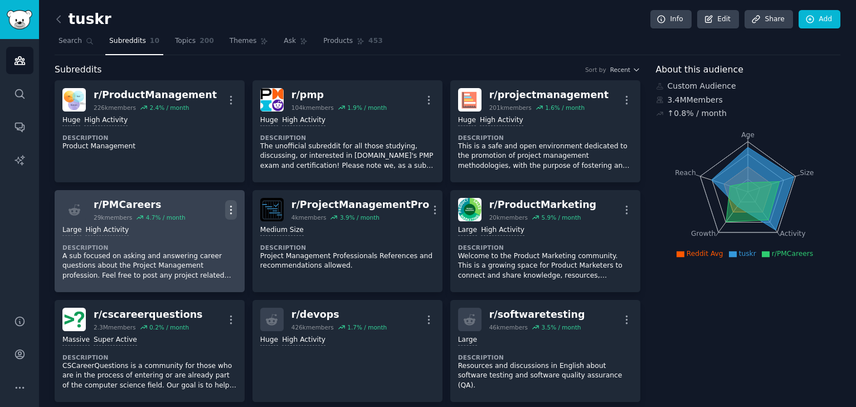
click at [230, 209] on icon "button" at bounding box center [230, 210] width 1 height 8
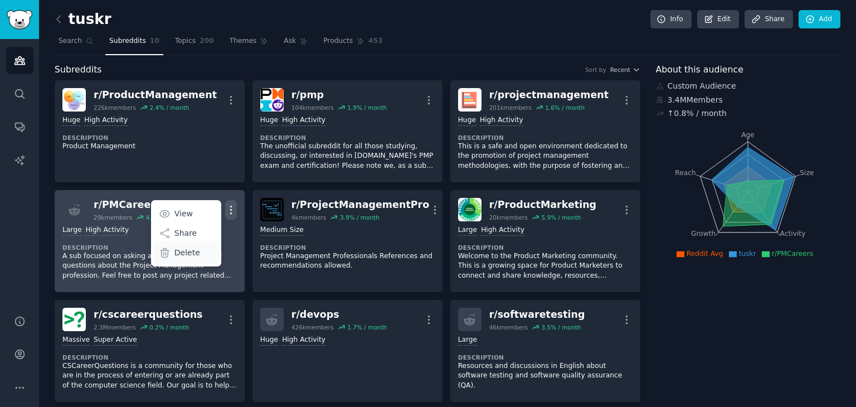
click at [196, 254] on p "Delete" at bounding box center [188, 253] width 26 height 12
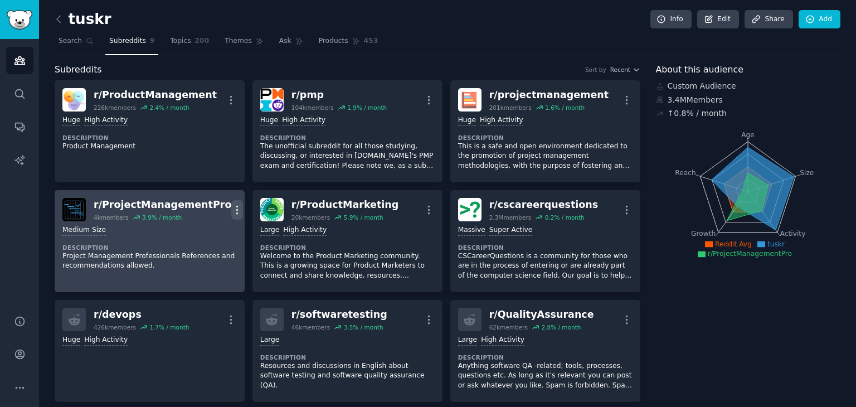
click at [231, 211] on icon "button" at bounding box center [237, 210] width 12 height 12
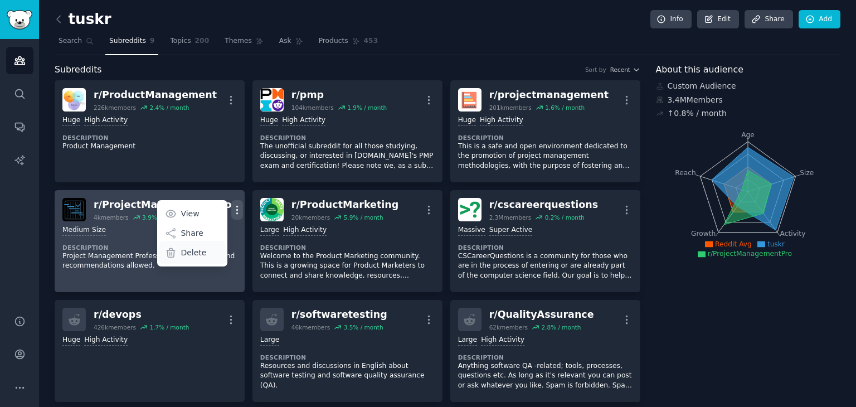
click at [183, 257] on p "Delete" at bounding box center [194, 253] width 26 height 12
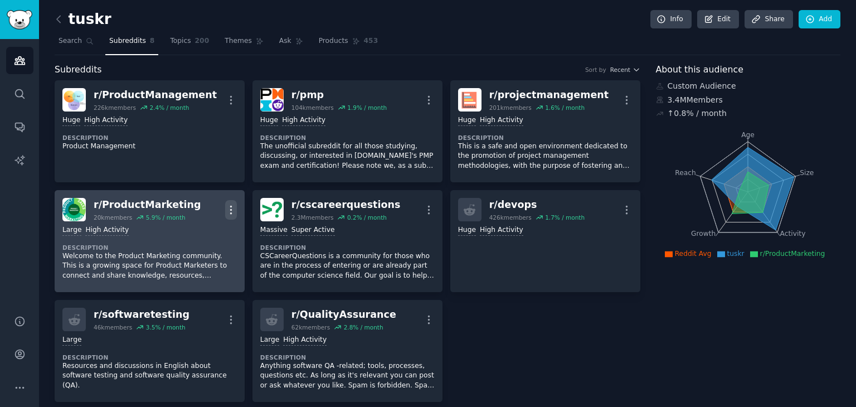
click at [233, 207] on icon "button" at bounding box center [231, 210] width 12 height 12
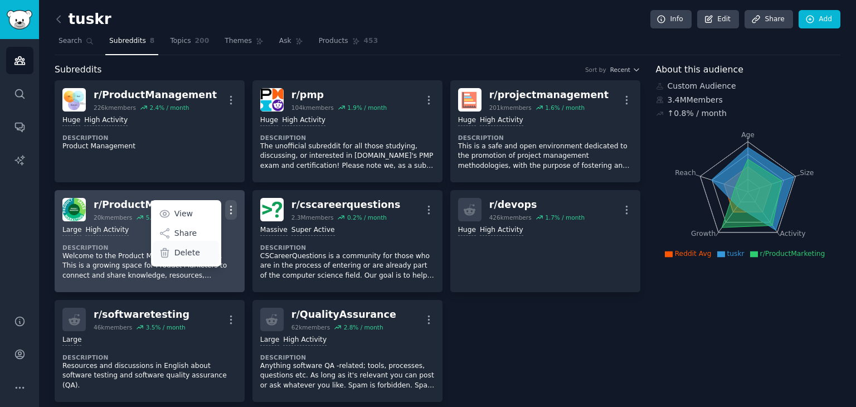
click at [193, 249] on p "Delete" at bounding box center [188, 253] width 26 height 12
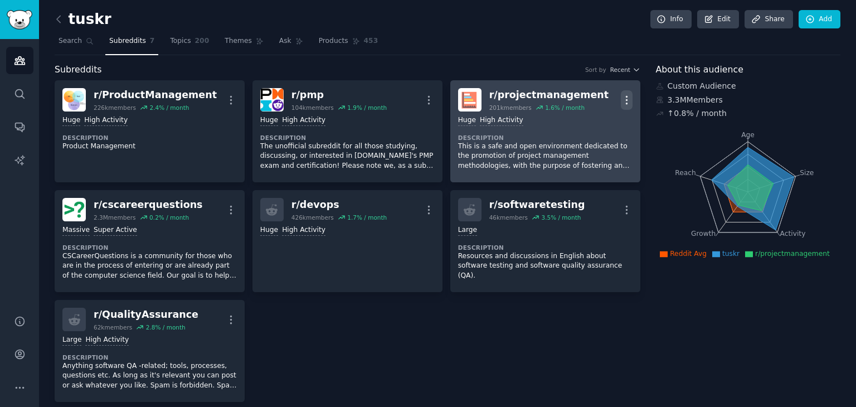
click at [627, 101] on icon "button" at bounding box center [627, 100] width 12 height 12
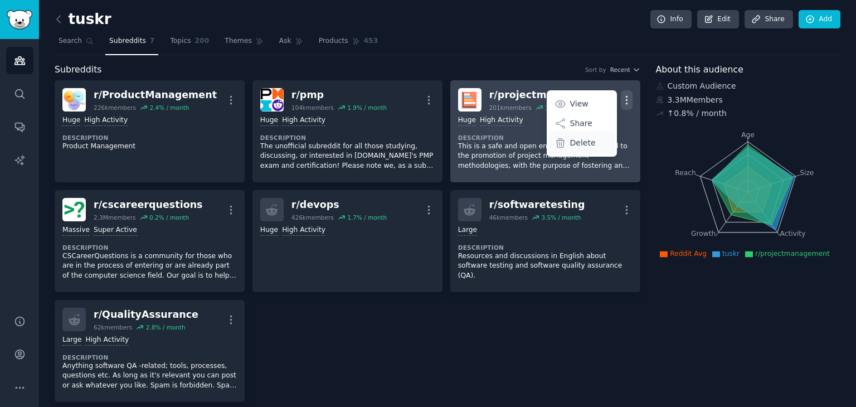
click at [580, 143] on p "Delete" at bounding box center [583, 143] width 26 height 12
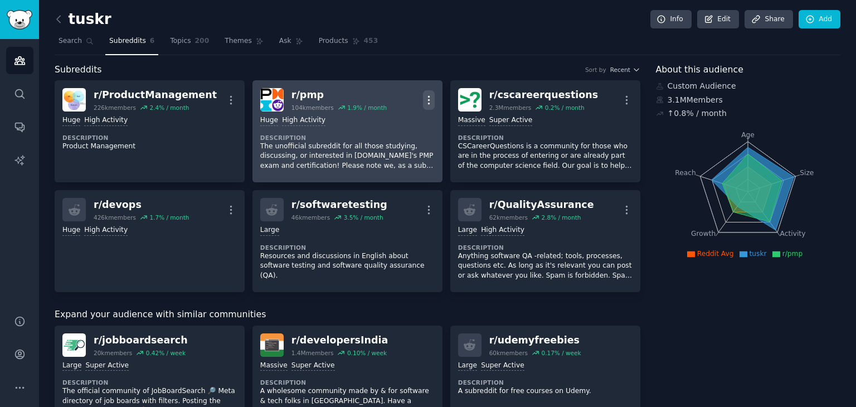
click at [431, 99] on icon "button" at bounding box center [429, 100] width 12 height 12
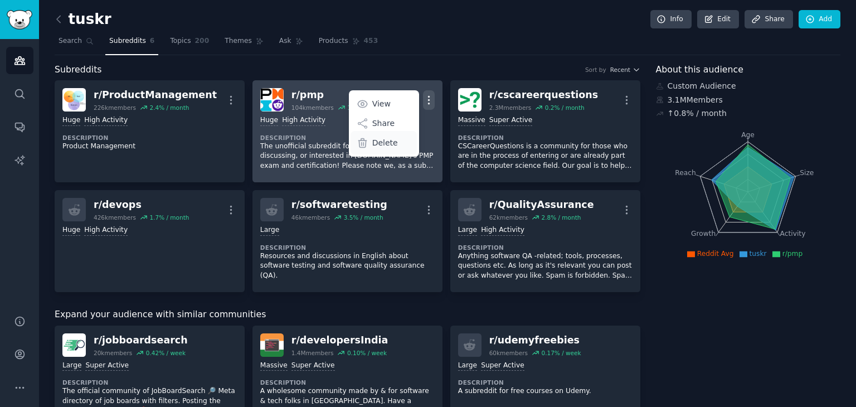
click at [393, 147] on p "Delete" at bounding box center [385, 143] width 26 height 12
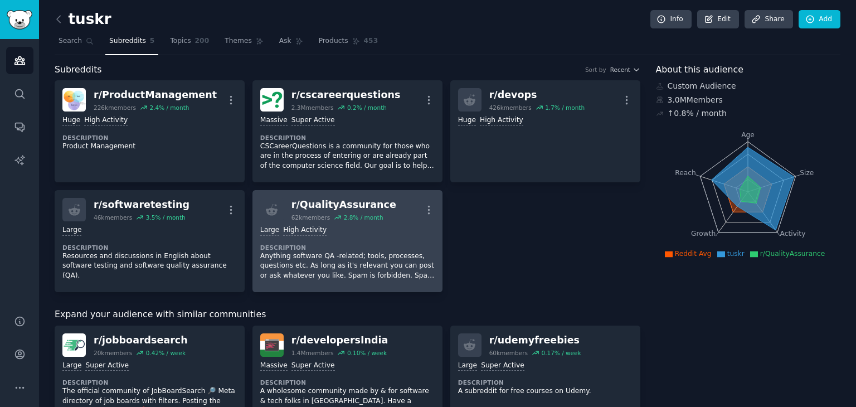
scroll to position [69, 0]
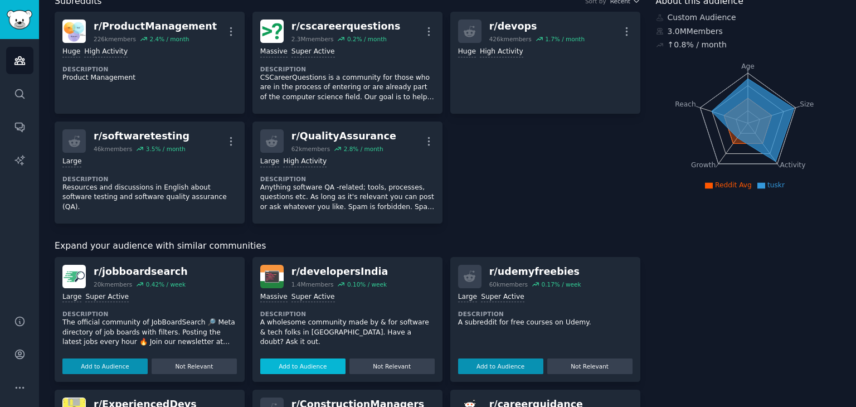
click at [298, 362] on button "Add to Audience" at bounding box center [302, 367] width 85 height 16
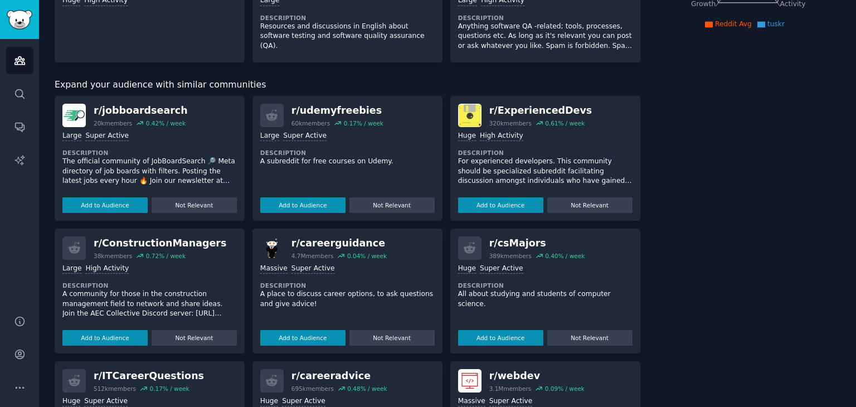
scroll to position [230, 0]
click at [522, 210] on button "Add to Audience" at bounding box center [500, 205] width 85 height 16
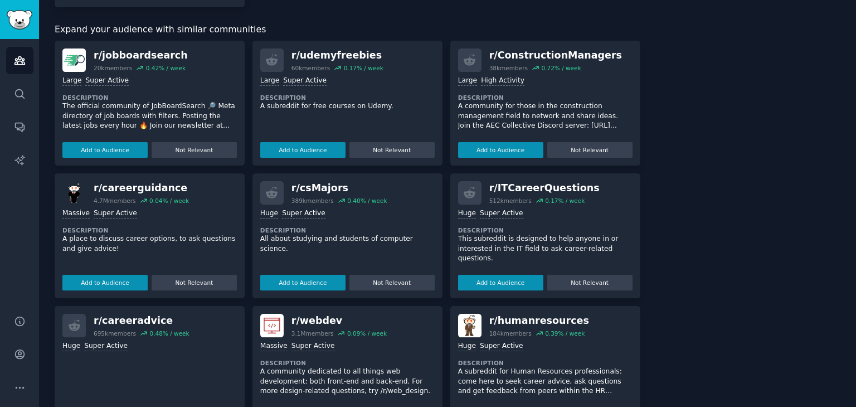
scroll to position [394, 0]
click at [502, 279] on button "Add to Audience" at bounding box center [500, 283] width 85 height 16
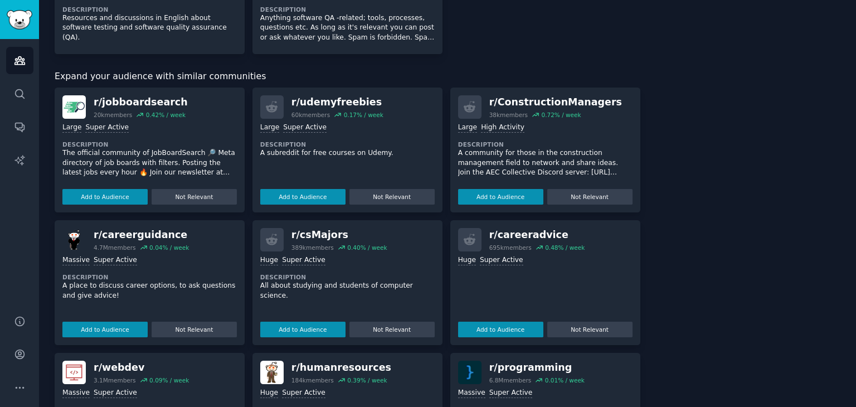
scroll to position [433, 0]
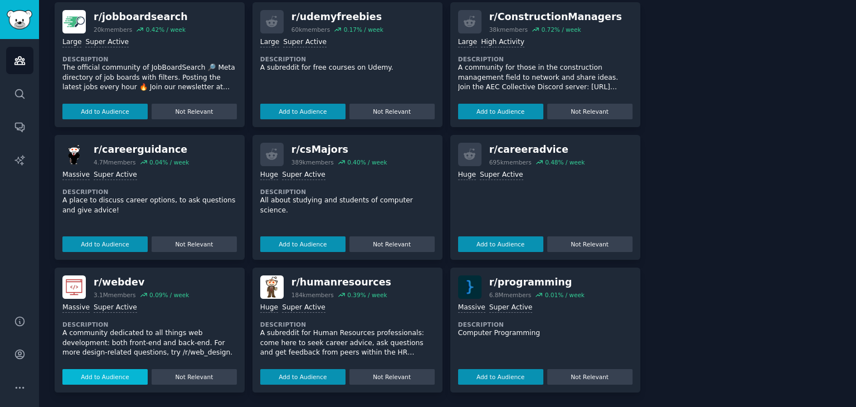
click at [108, 370] on button "Add to Audience" at bounding box center [104, 377] width 85 height 16
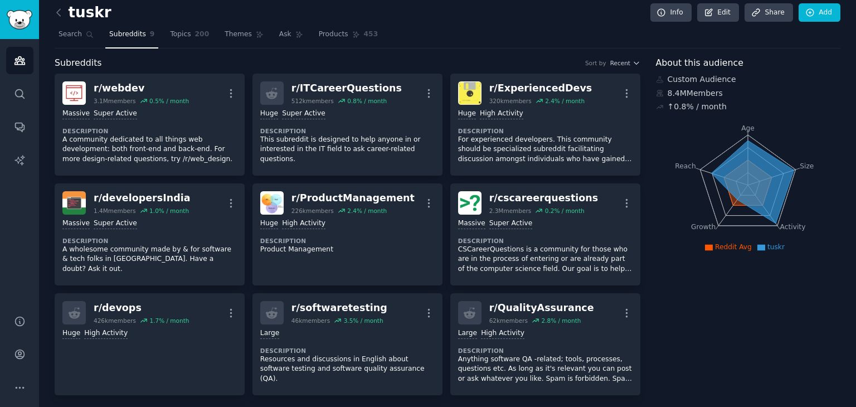
scroll to position [0, 0]
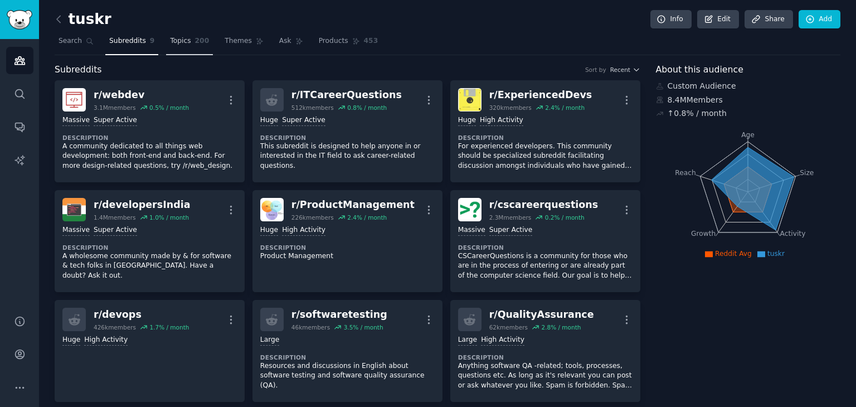
click at [195, 36] on span "200" at bounding box center [202, 41] width 14 height 10
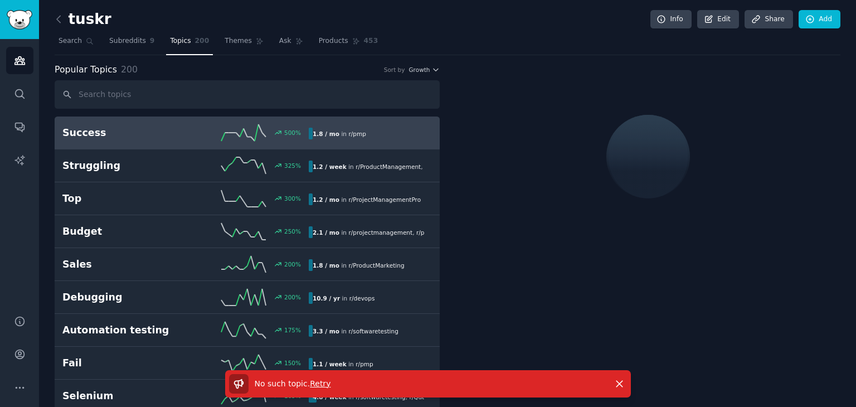
click at [147, 99] on input "text" at bounding box center [247, 94] width 385 height 28
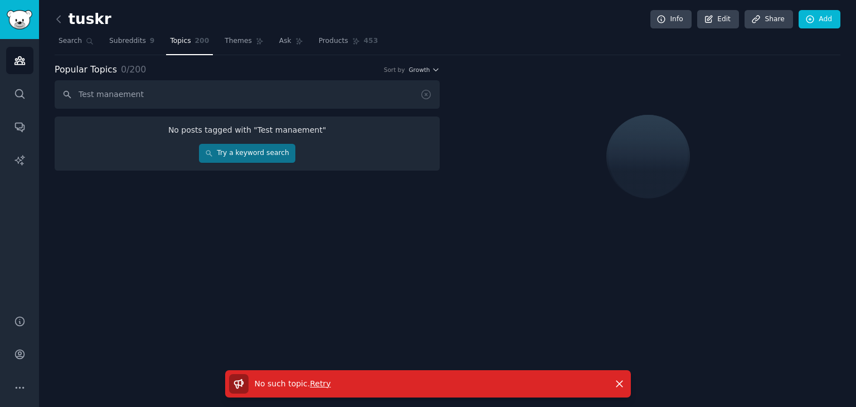
click at [108, 95] on input "Test manaement" at bounding box center [247, 94] width 385 height 28
click at [113, 95] on input "Test manaement" at bounding box center [247, 94] width 385 height 28
click at [216, 93] on input "Test management" at bounding box center [247, 94] width 385 height 28
type input "Test management"
